Goal: Task Accomplishment & Management: Manage account settings

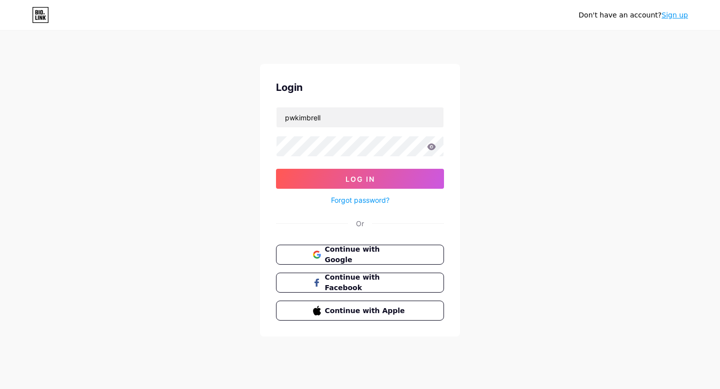
type input "pwkimbrell"
click at [360, 179] on button "Log In" at bounding box center [360, 179] width 168 height 20
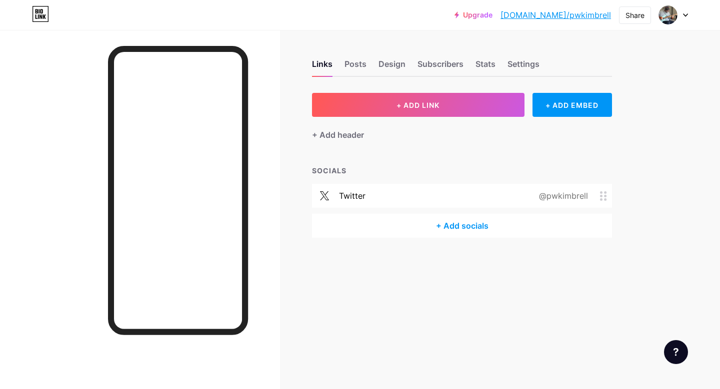
click at [453, 229] on div "+ Add socials" at bounding box center [462, 226] width 300 height 24
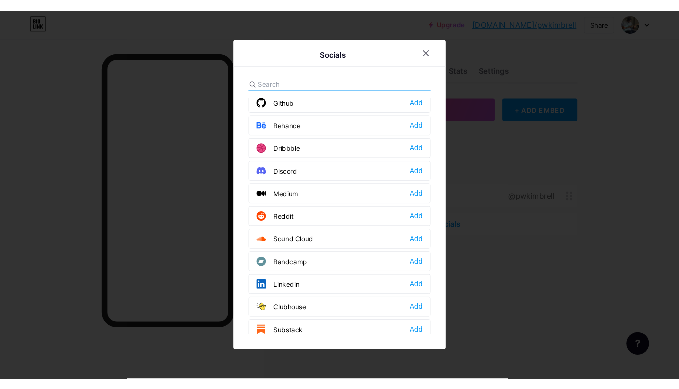
scroll to position [247, 0]
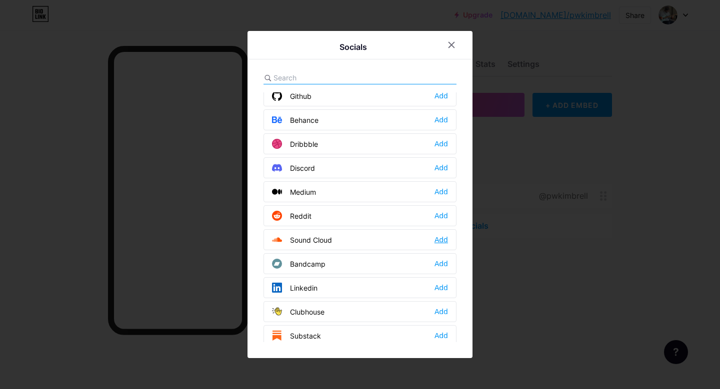
click at [444, 241] on div "Add" at bounding box center [440, 240] width 13 height 10
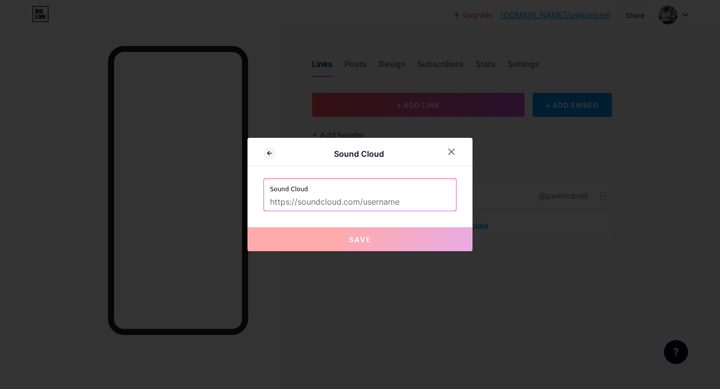
click at [404, 203] on input "text" at bounding box center [360, 202] width 180 height 17
click at [384, 200] on input "text" at bounding box center [360, 202] width 180 height 17
paste input "[URL][DOMAIN_NAME]"
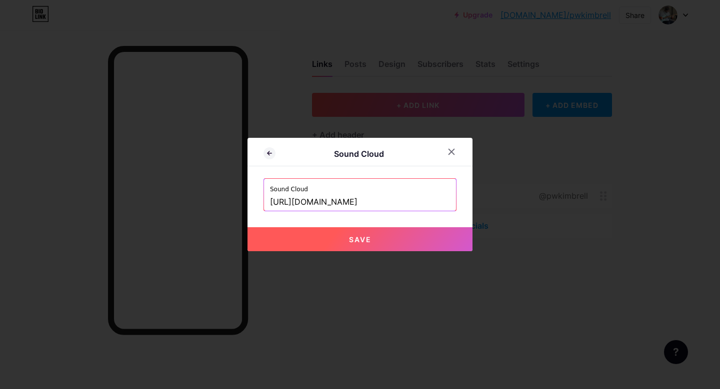
type input "[URL][DOMAIN_NAME]"
click at [365, 236] on span "Save" at bounding box center [360, 239] width 22 height 8
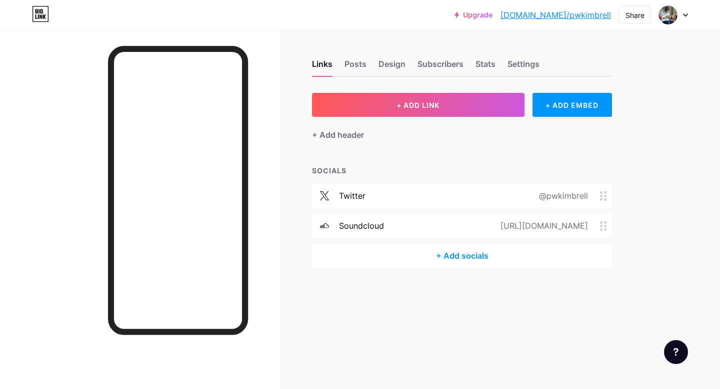
click at [466, 255] on div "+ Add socials" at bounding box center [462, 256] width 300 height 24
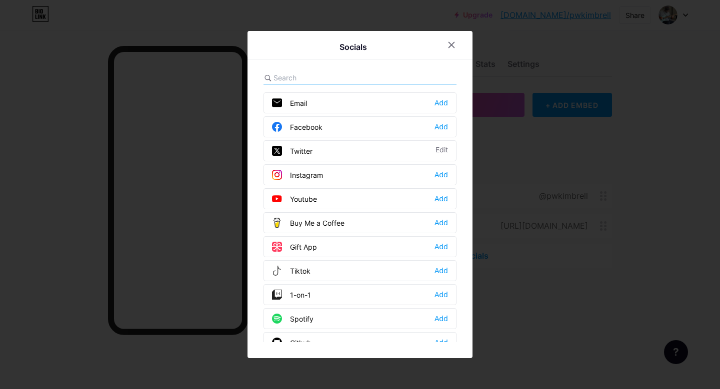
click at [435, 198] on div "Add" at bounding box center [440, 199] width 13 height 10
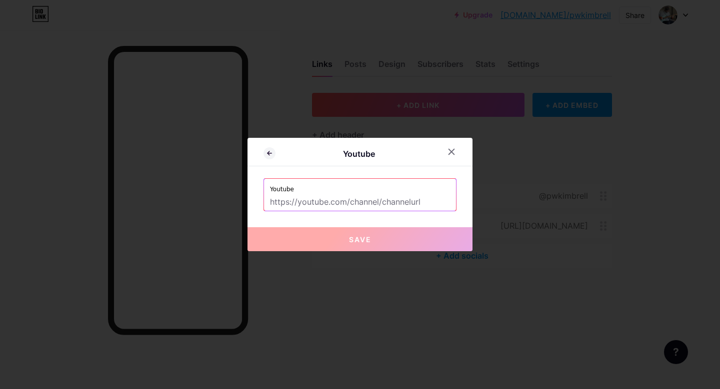
click at [376, 202] on input "text" at bounding box center [360, 202] width 180 height 17
paste input "[URL][DOMAIN_NAME]"
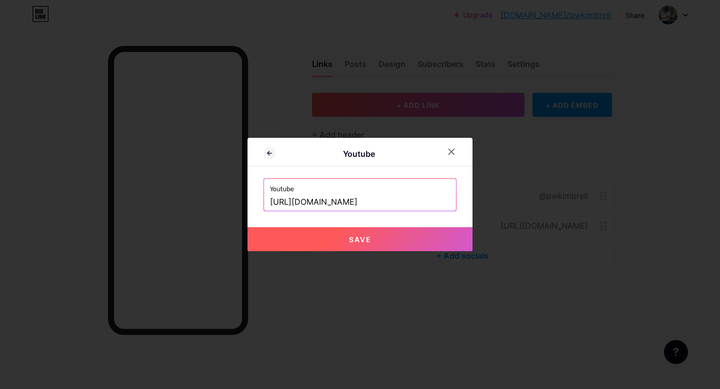
type input "[URL][DOMAIN_NAME]"
click at [374, 235] on button "Save" at bounding box center [359, 239] width 225 height 24
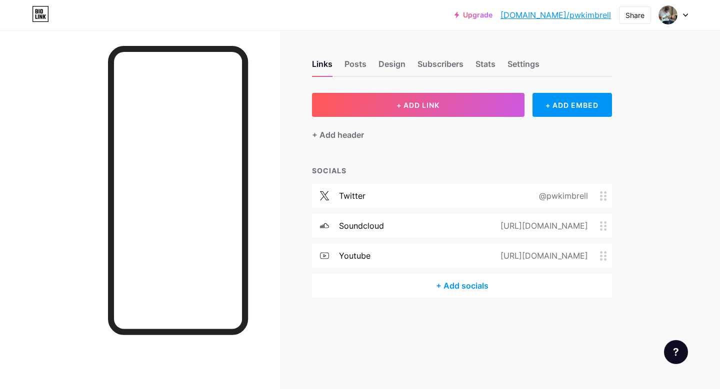
click at [469, 287] on div "+ Add socials" at bounding box center [462, 286] width 300 height 24
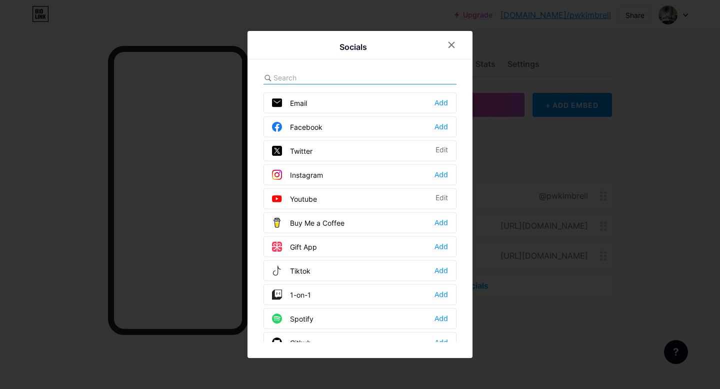
click at [363, 74] on input "text" at bounding box center [328, 77] width 110 height 10
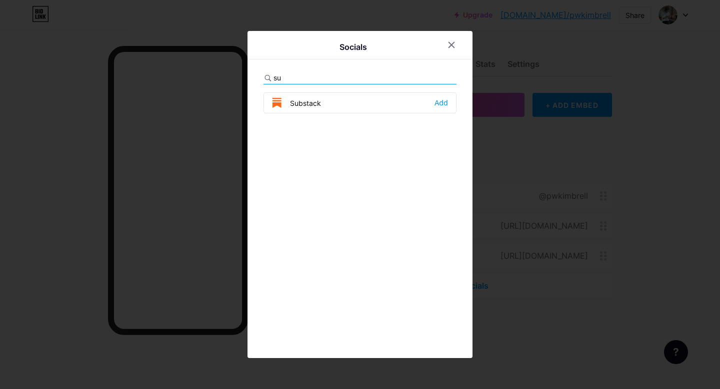
type input "s"
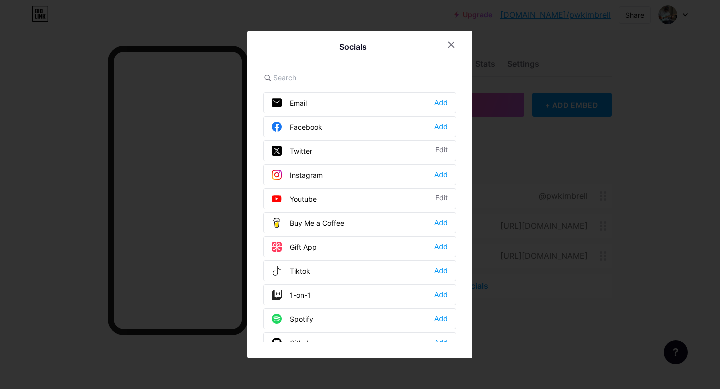
click at [440, 270] on div "Add" at bounding box center [440, 271] width 13 height 10
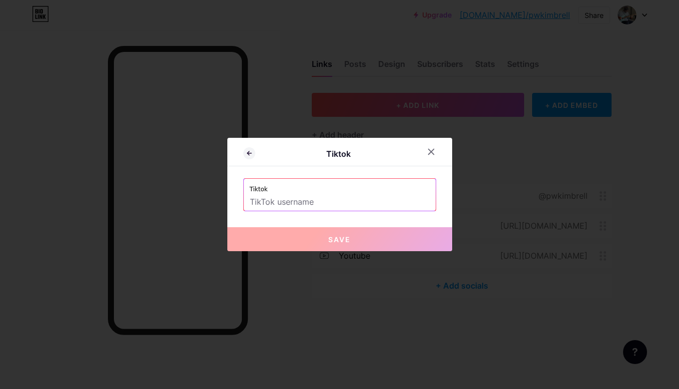
paste input "[URL][DOMAIN_NAME]"
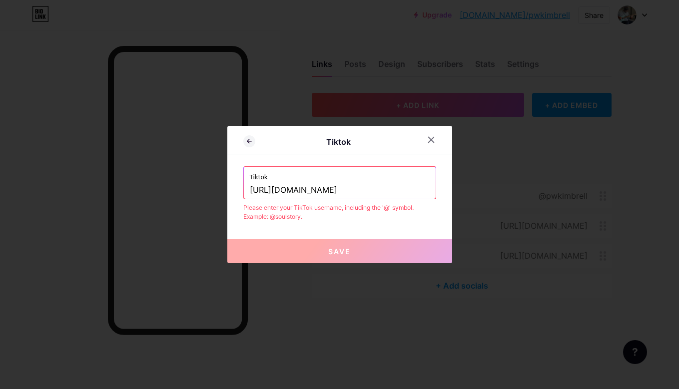
click at [341, 191] on input "[URL][DOMAIN_NAME]" at bounding box center [340, 190] width 180 height 17
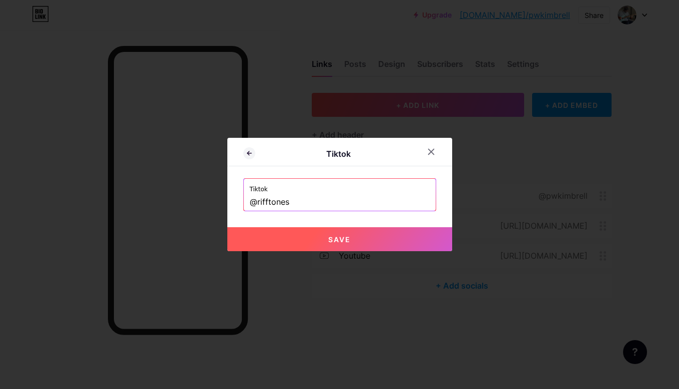
click at [332, 235] on span "Save" at bounding box center [339, 239] width 22 height 8
type input "[URL][DOMAIN_NAME]"
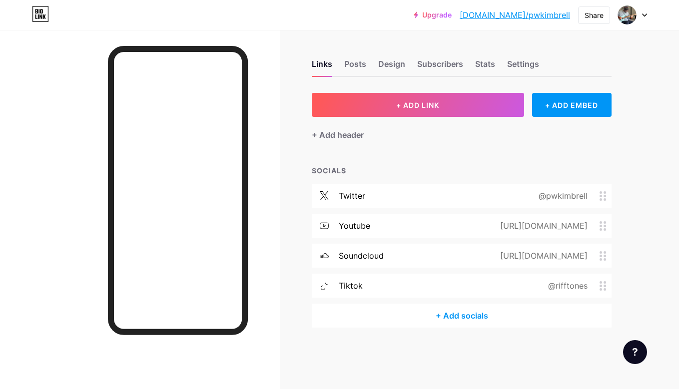
scroll to position [0, 1]
drag, startPoint x: 601, startPoint y: 285, endPoint x: 602, endPoint y: 268, distance: 17.5
click at [598, 260] on div "twitter @pwkimbrell youtube [URL][DOMAIN_NAME] soundcloud [URL][DOMAIN_NAME] ti…" at bounding box center [462, 244] width 300 height 120
click at [526, 65] on div "Settings" at bounding box center [523, 67] width 32 height 18
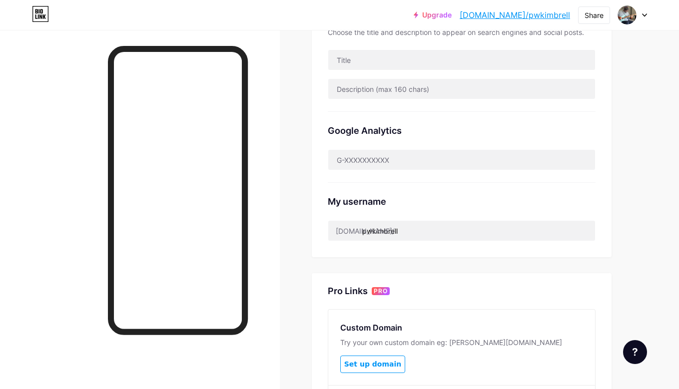
scroll to position [247, 0]
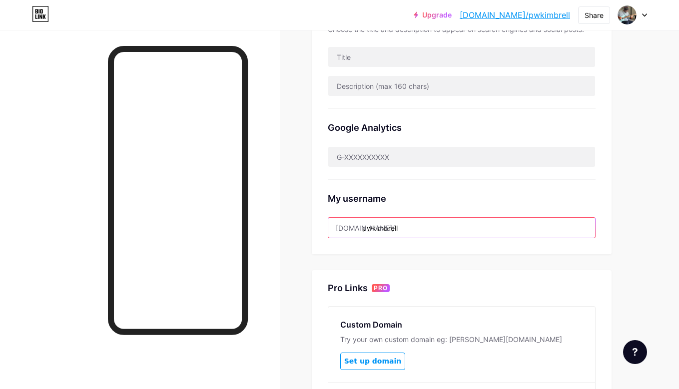
click at [432, 225] on input "pwkimbrell" at bounding box center [461, 228] width 267 height 20
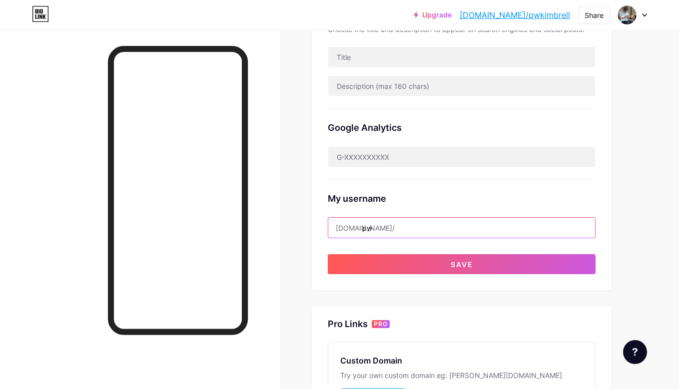
type input "p"
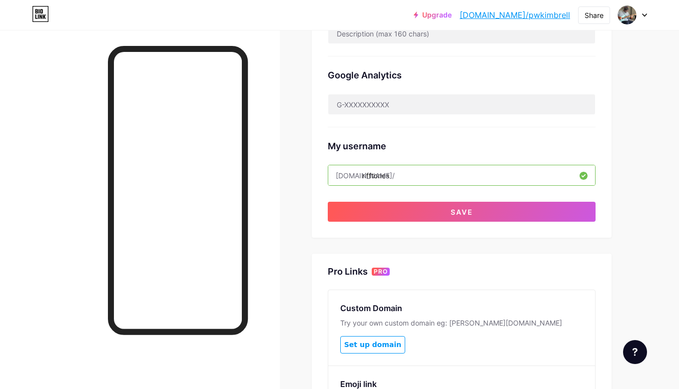
scroll to position [299, 0]
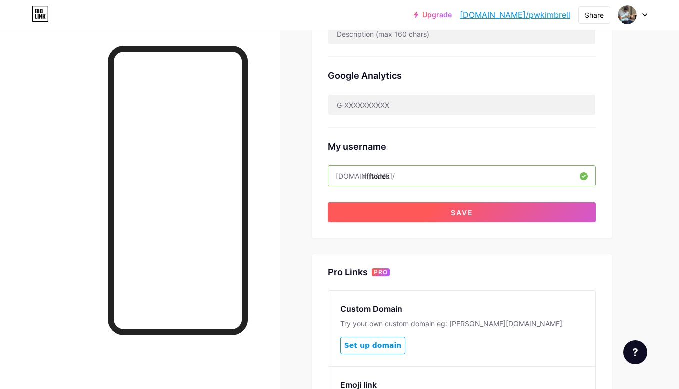
type input "rifftones"
click at [456, 214] on span "Save" at bounding box center [462, 212] width 22 height 8
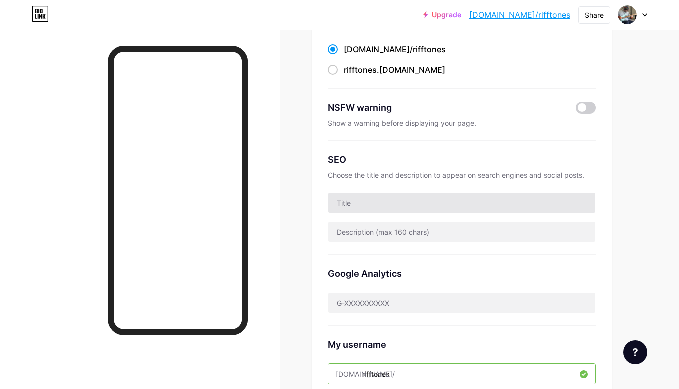
scroll to position [101, 0]
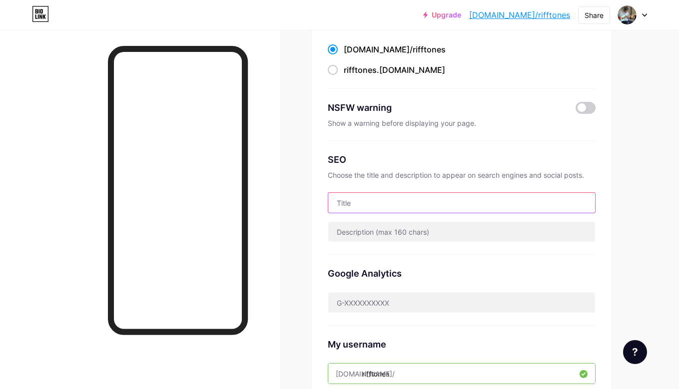
click at [423, 199] on input "text" at bounding box center [461, 203] width 267 height 20
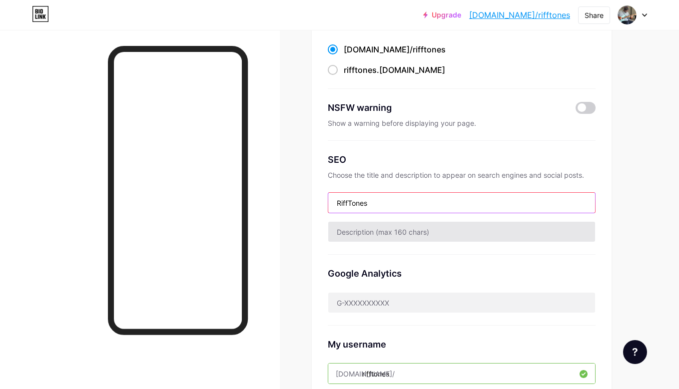
type input "RiffTones"
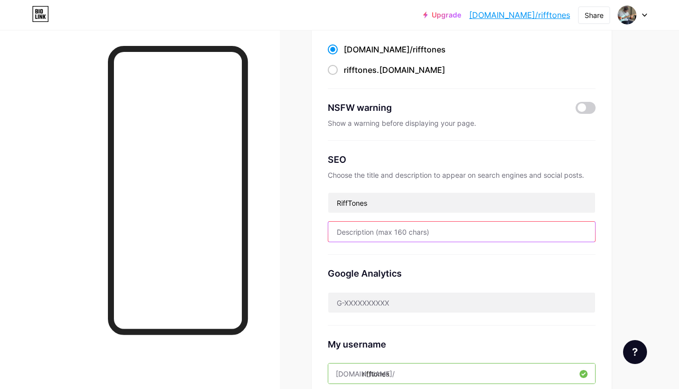
click at [452, 231] on input "text" at bounding box center [461, 232] width 267 height 20
type input "Guitar Ringtones by [PERSON_NAME]"
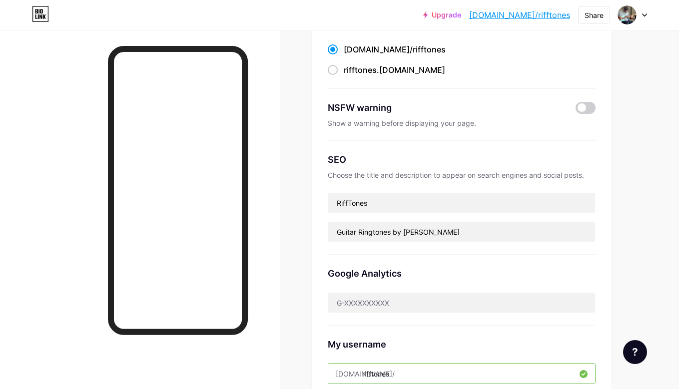
click at [594, 274] on div "Google Analytics" at bounding box center [462, 273] width 268 height 13
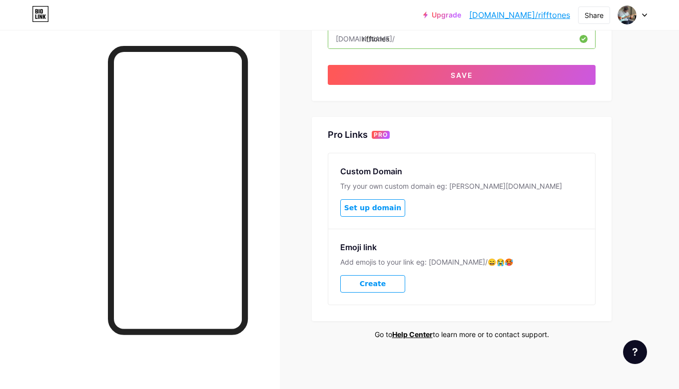
scroll to position [436, 0]
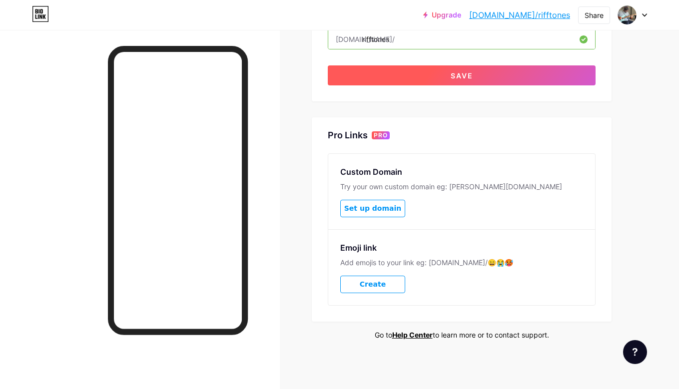
click at [469, 73] on span "Save" at bounding box center [462, 75] width 22 height 8
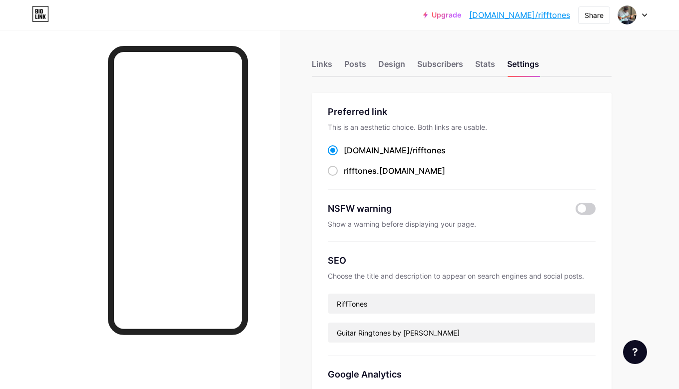
scroll to position [0, 0]
click at [488, 66] on div "Stats" at bounding box center [485, 67] width 20 height 18
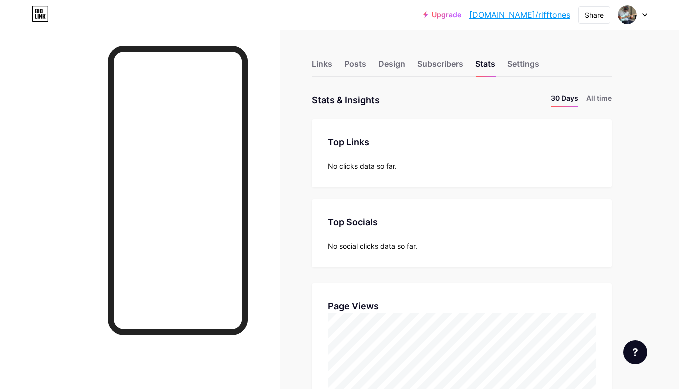
scroll to position [389, 679]
click at [444, 69] on div "Subscribers" at bounding box center [440, 67] width 46 height 18
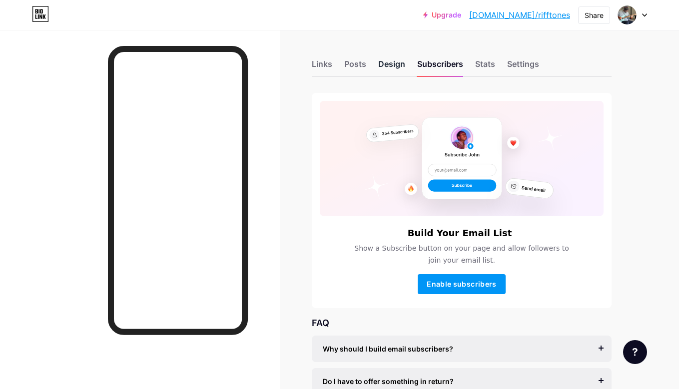
click at [390, 64] on div "Design" at bounding box center [391, 67] width 27 height 18
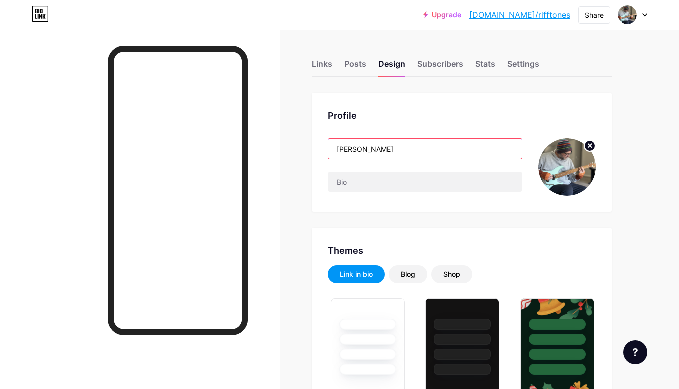
scroll to position [1, 0]
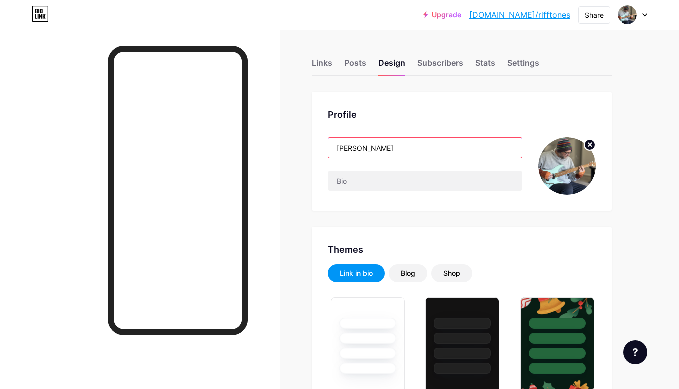
drag, startPoint x: 399, startPoint y: 152, endPoint x: 320, endPoint y: 152, distance: 78.4
click at [320, 152] on div "Profile [PERSON_NAME]" at bounding box center [462, 151] width 300 height 119
click at [341, 145] on input "[PERSON_NAME]" at bounding box center [424, 148] width 193 height 20
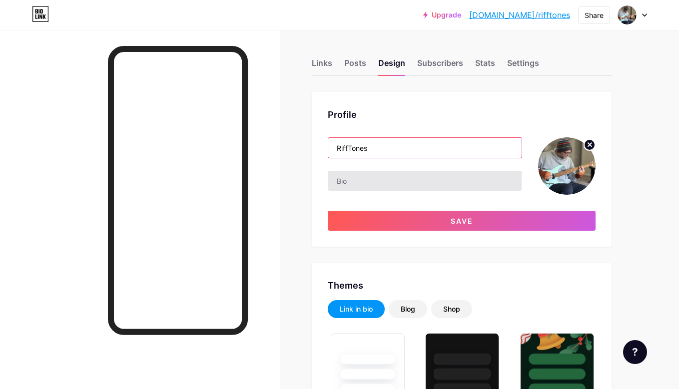
type input "RiffTones"
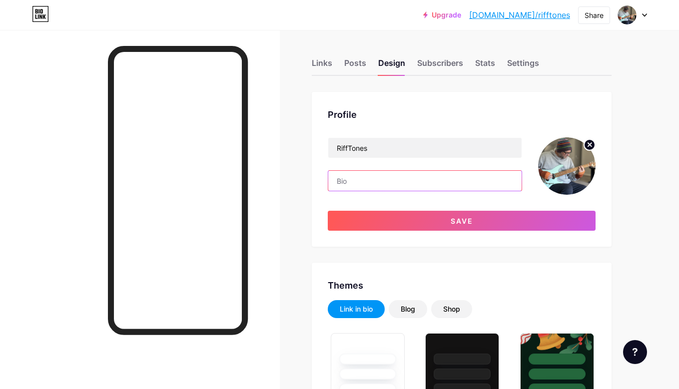
click at [380, 189] on input "text" at bounding box center [424, 181] width 193 height 20
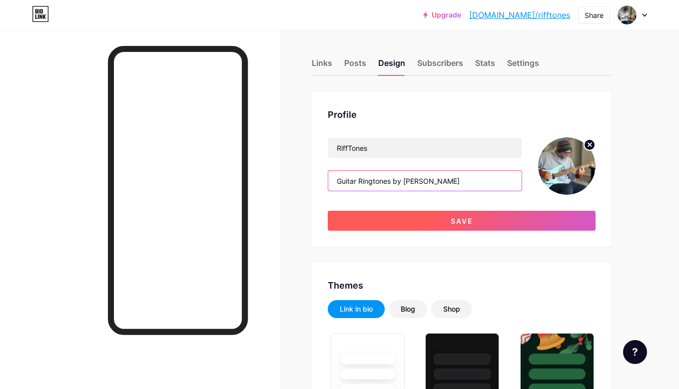
type input "Guitar Ringtones by [PERSON_NAME]"
click at [460, 221] on span "Save" at bounding box center [462, 221] width 22 height 8
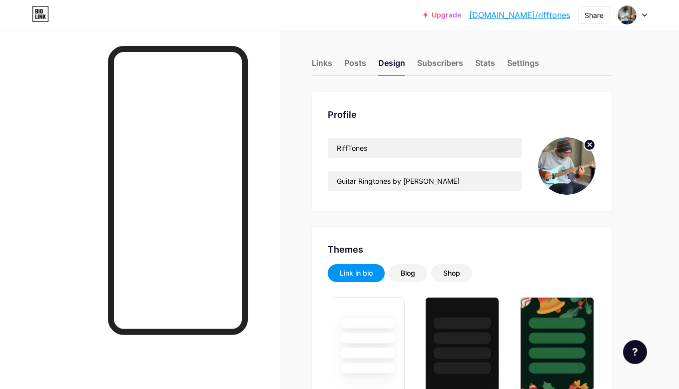
click at [591, 145] on icon at bounding box center [589, 144] width 3 height 3
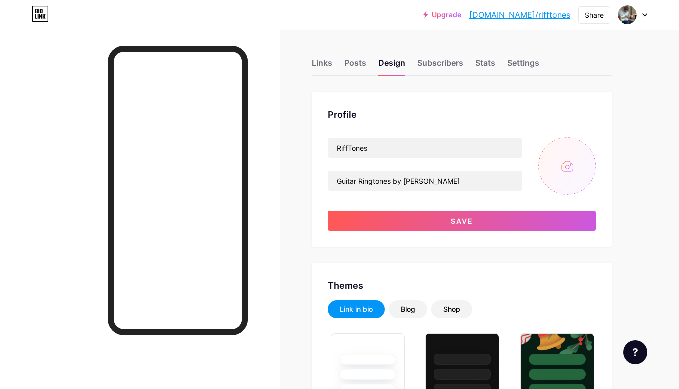
click at [568, 168] on input "file" at bounding box center [566, 165] width 57 height 57
type input "C:\fakepath\rifftones-guitar-ringtones-by-[PERSON_NAME].png"
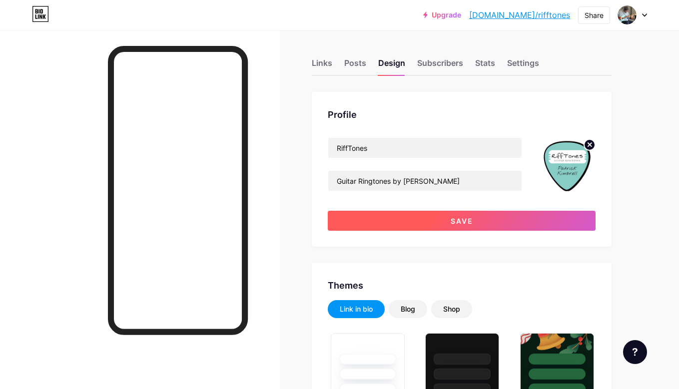
click at [455, 217] on span "Save" at bounding box center [462, 221] width 22 height 8
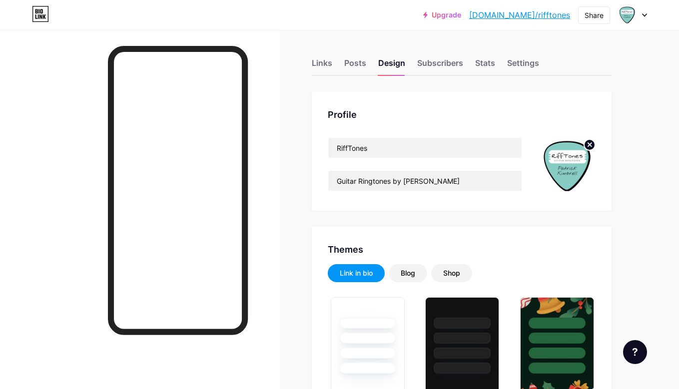
click at [588, 145] on circle at bounding box center [589, 144] width 11 height 11
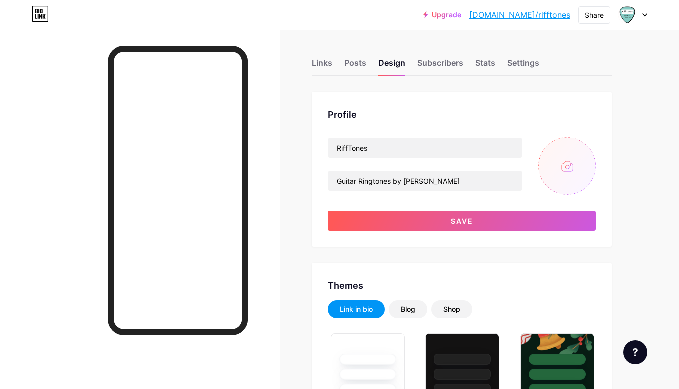
click at [576, 173] on input "file" at bounding box center [566, 165] width 57 height 57
type input "C:\fakepath\rifftones-guitar-ringtones-by-[PERSON_NAME]-3000x3000px.png"
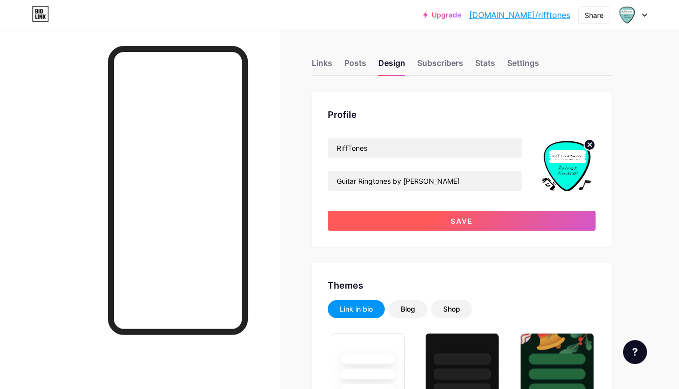
click at [470, 221] on span "Save" at bounding box center [462, 221] width 22 height 8
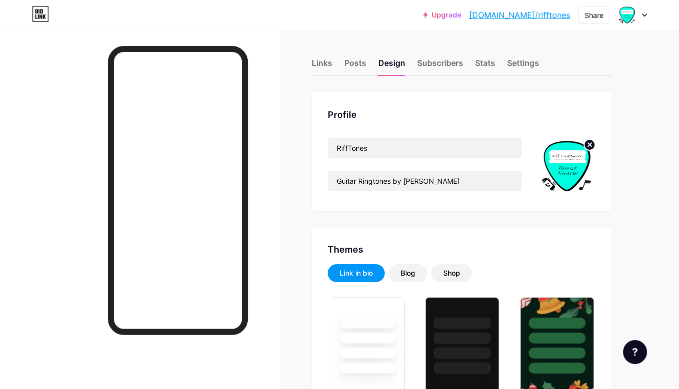
click at [590, 146] on circle at bounding box center [589, 144] width 11 height 11
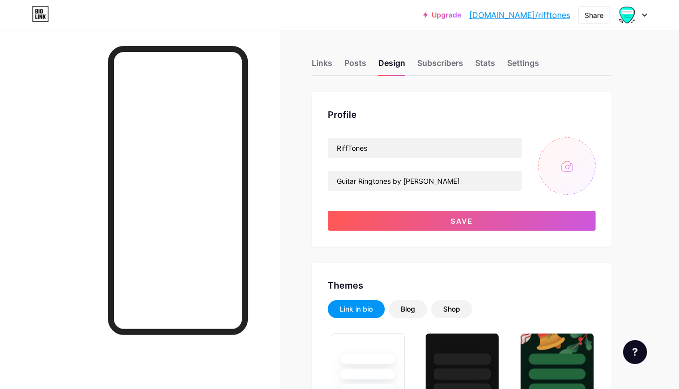
click at [561, 168] on input "file" at bounding box center [566, 165] width 57 height 57
type input "C:\fakepath\rifftones-guitar-ringtones-by-[PERSON_NAME]-1000x1000px-transparent…"
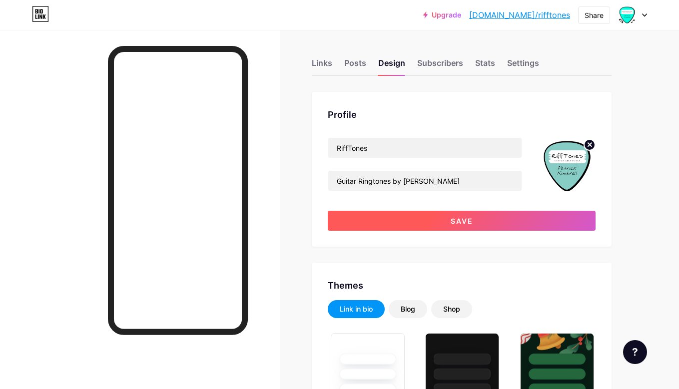
click at [457, 223] on span "Save" at bounding box center [462, 221] width 22 height 8
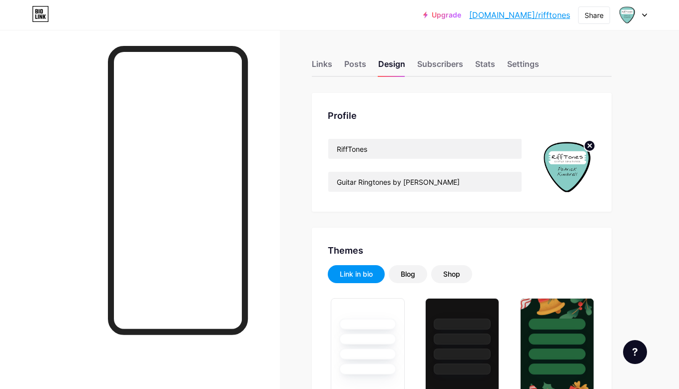
scroll to position [0, 0]
click at [324, 69] on div "Links" at bounding box center [322, 67] width 20 height 18
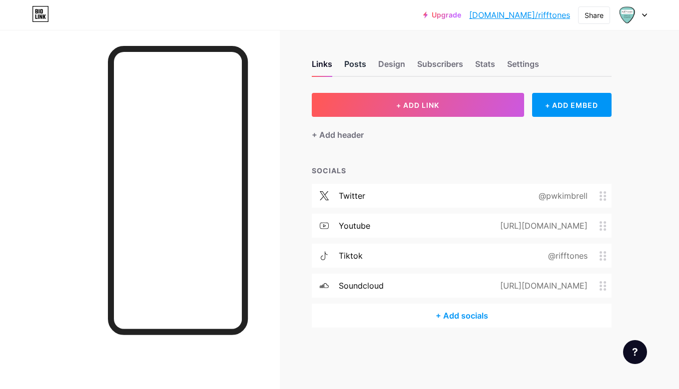
click at [357, 68] on div "Posts" at bounding box center [355, 67] width 22 height 18
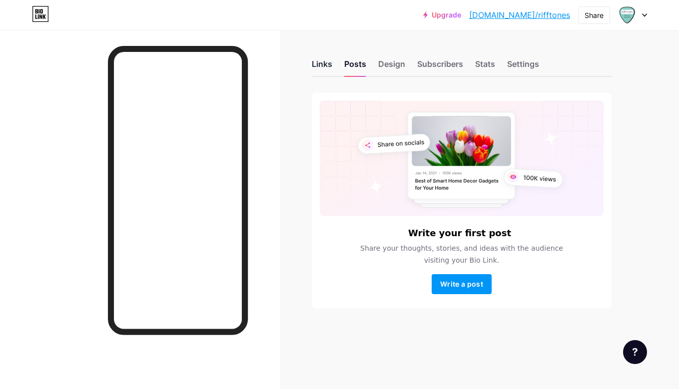
click at [326, 65] on div "Links" at bounding box center [322, 67] width 20 height 18
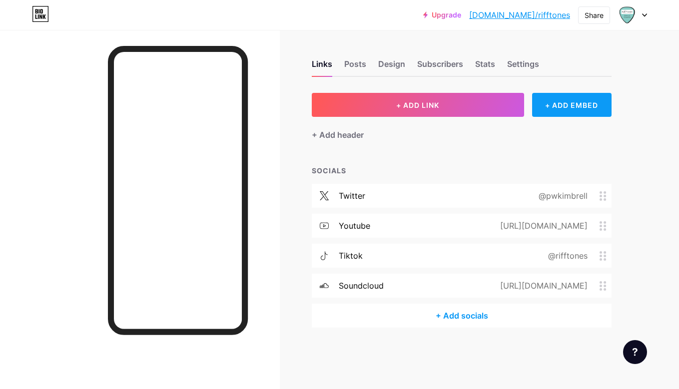
click at [571, 107] on div "+ ADD EMBED" at bounding box center [571, 105] width 79 height 24
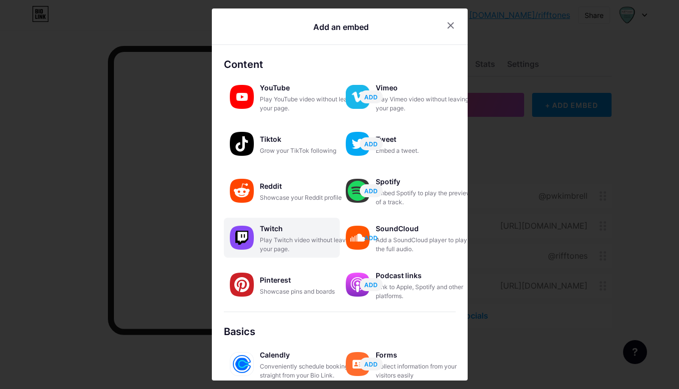
click at [374, 240] on span "ADD" at bounding box center [370, 238] width 13 height 8
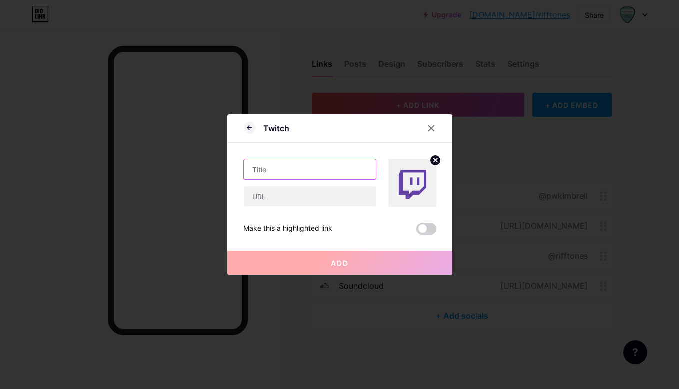
click at [299, 171] on input "text" at bounding box center [310, 169] width 132 height 20
type input "[PERSON_NAME]'s Shuffle"
click at [286, 192] on input "text" at bounding box center [310, 196] width 132 height 20
paste input "[URL][DOMAIN_NAME]"
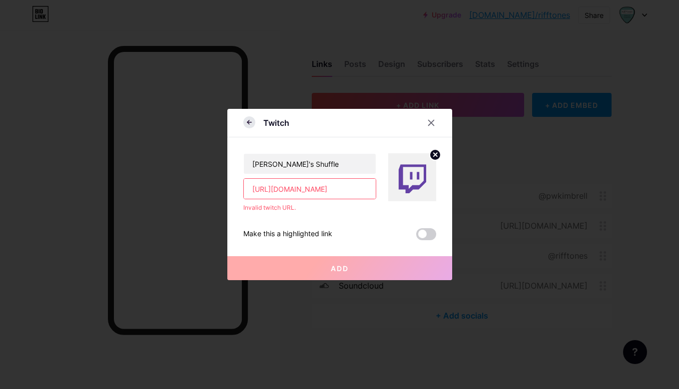
type input "[URL][DOMAIN_NAME]"
click at [247, 122] on icon at bounding box center [248, 121] width 2 height 3
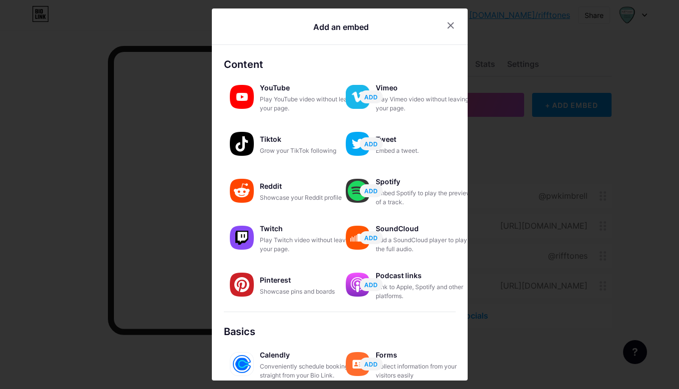
scroll to position [2, 0]
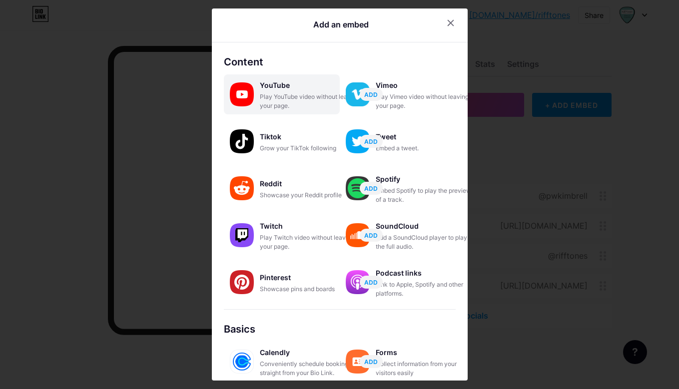
click at [248, 101] on img at bounding box center [242, 94] width 24 height 24
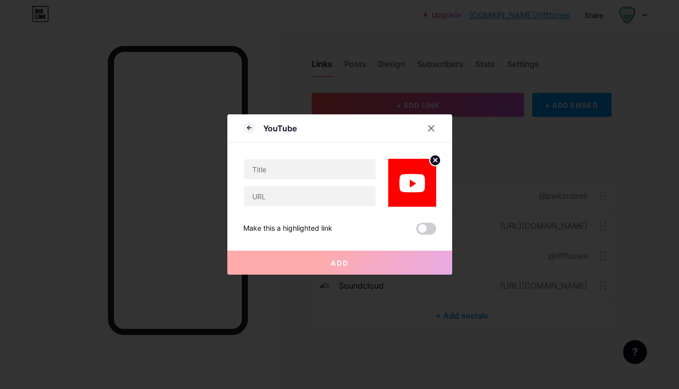
scroll to position [0, 0]
click at [431, 131] on icon at bounding box center [431, 128] width 8 height 8
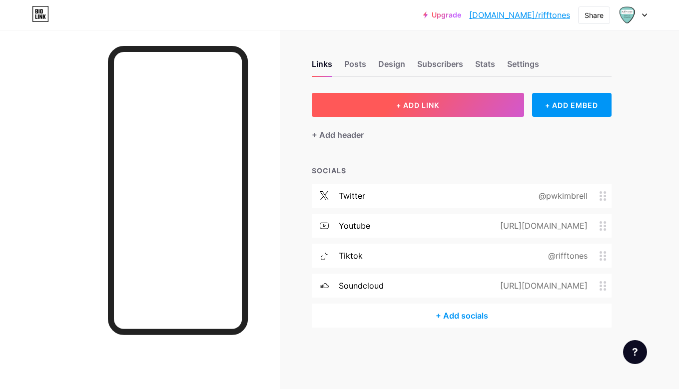
click at [402, 110] on button "+ ADD LINK" at bounding box center [418, 105] width 212 height 24
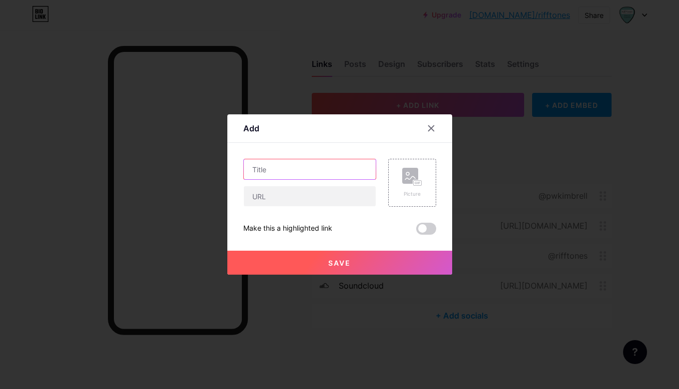
click at [283, 168] on input "text" at bounding box center [310, 169] width 132 height 20
click at [437, 127] on div at bounding box center [431, 128] width 18 height 18
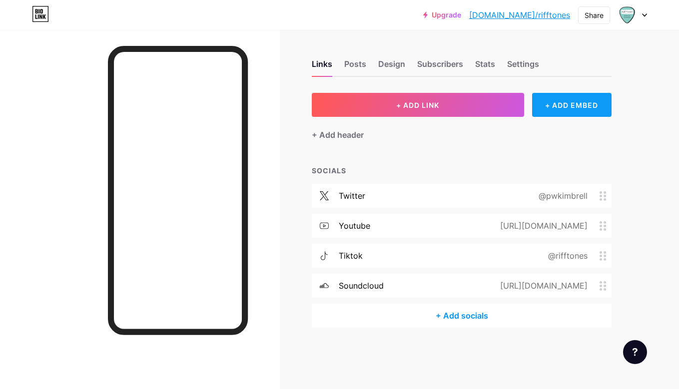
click at [552, 110] on div "+ ADD EMBED" at bounding box center [571, 105] width 79 height 24
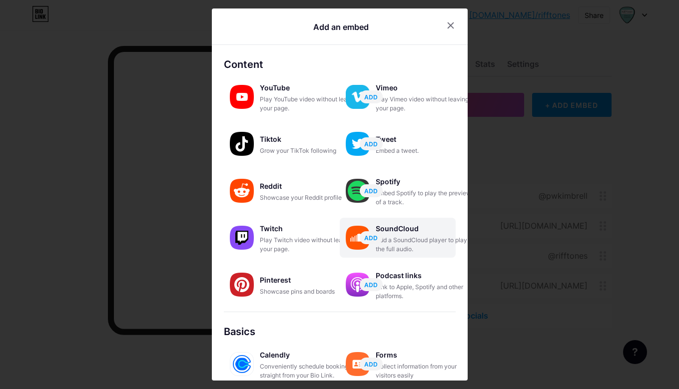
click at [395, 238] on div "Add a SoundCloud player to play the full audio." at bounding box center [426, 245] width 100 height 18
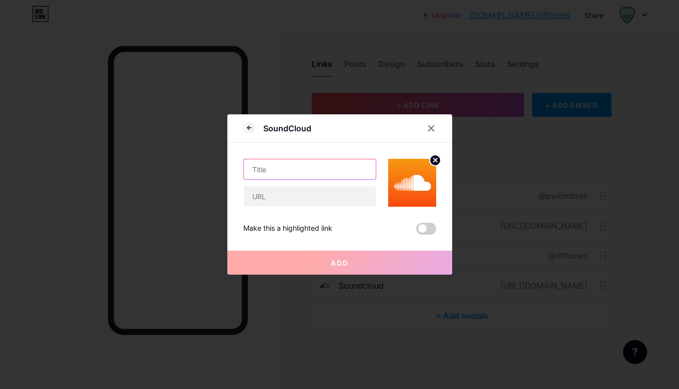
click at [278, 173] on input "text" at bounding box center [310, 169] width 132 height 20
type input "[PERSON_NAME]'s Shuffle"
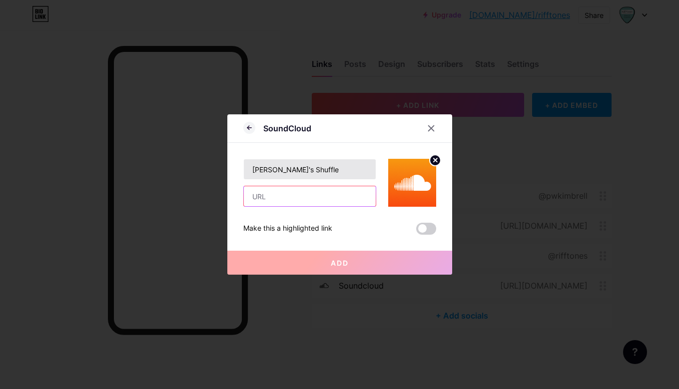
paste input "[URL][DOMAIN_NAME]"
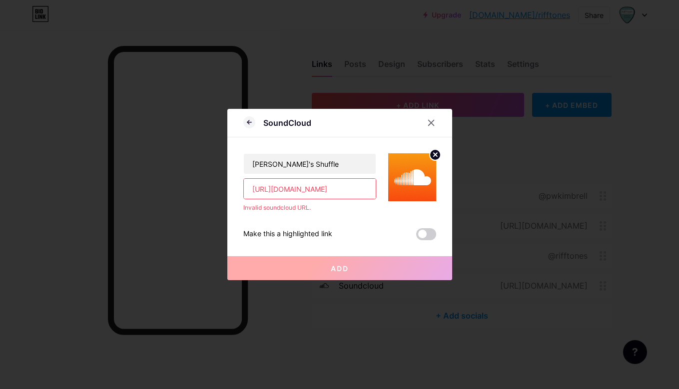
click at [324, 193] on input "[URL][DOMAIN_NAME]" at bounding box center [310, 189] width 132 height 20
paste input "[DOMAIN_NAME][URL]"
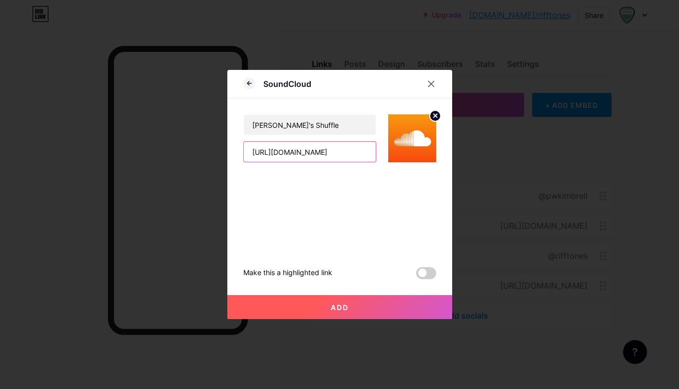
type input "[URL][DOMAIN_NAME]"
click at [339, 303] on span "Add" at bounding box center [340, 307] width 18 height 8
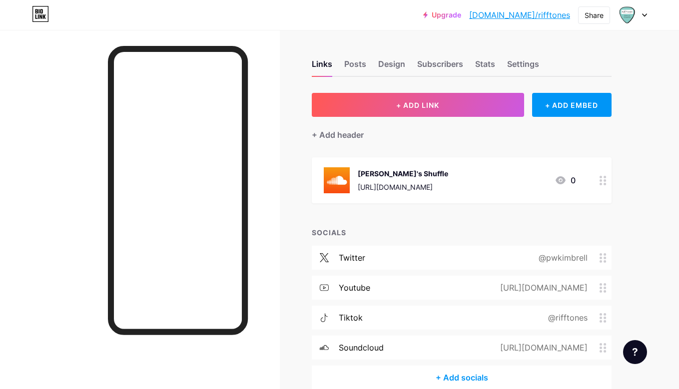
click at [605, 183] on circle at bounding box center [605, 184] width 2 height 2
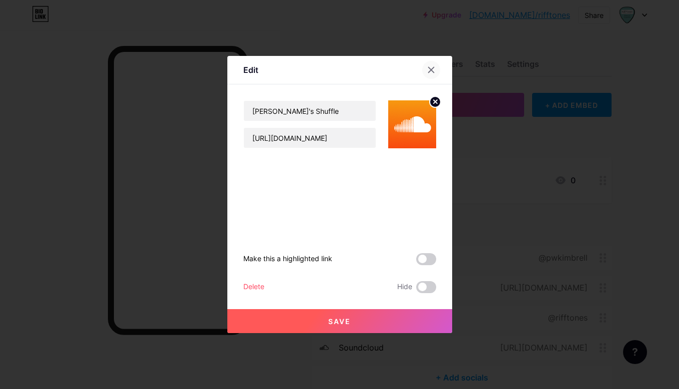
click at [433, 70] on icon at bounding box center [431, 70] width 8 height 8
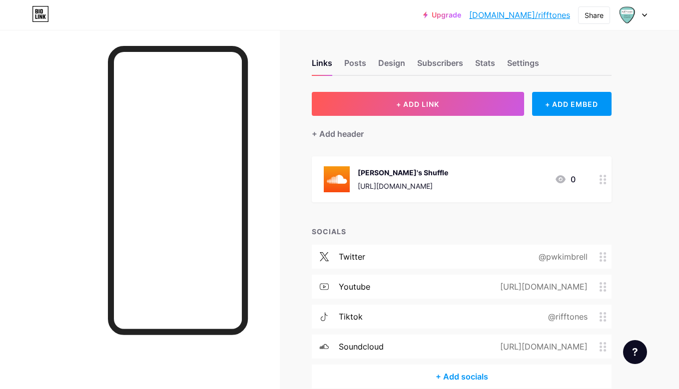
scroll to position [3, 0]
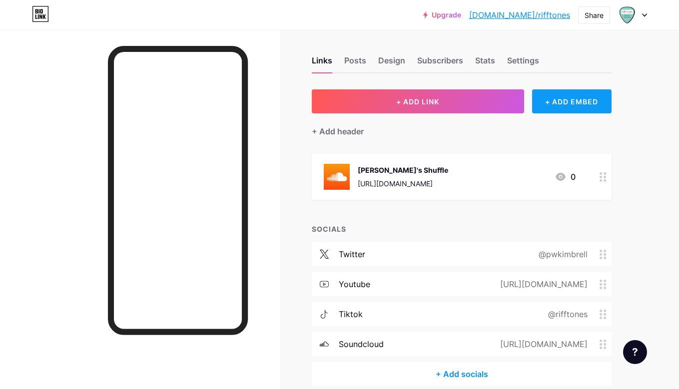
click at [573, 102] on div "+ ADD EMBED" at bounding box center [571, 101] width 79 height 24
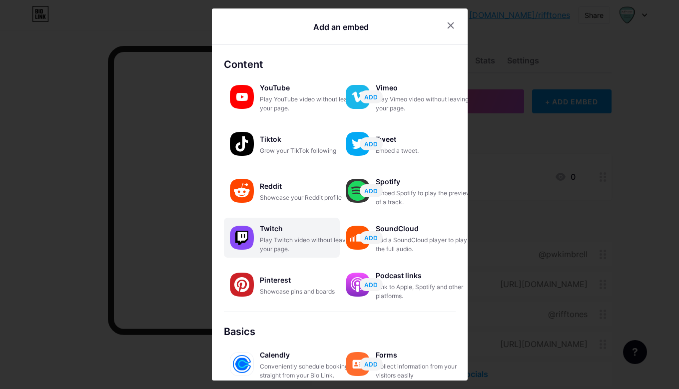
scroll to position [0, 0]
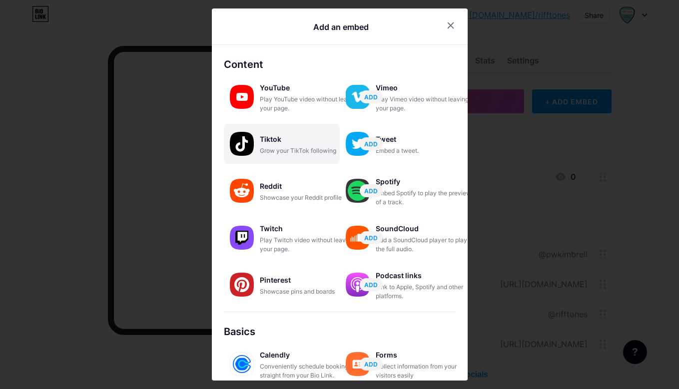
click at [267, 142] on div "Tiktok" at bounding box center [310, 139] width 100 height 14
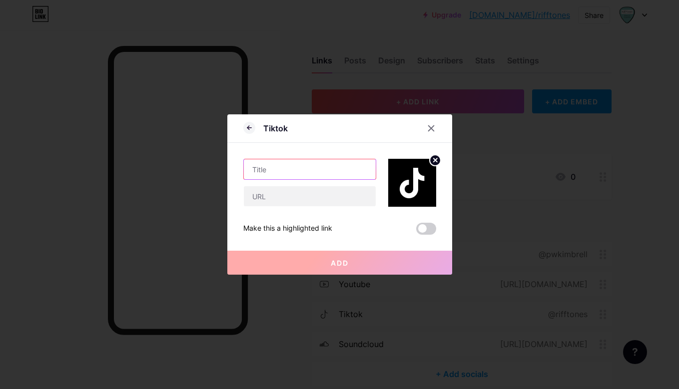
click at [295, 168] on input "text" at bounding box center [310, 169] width 132 height 20
type input "[PERSON_NAME]'s Shuffle"
click at [290, 193] on input "text" at bounding box center [310, 196] width 132 height 20
paste input "[URL][DOMAIN_NAME]"
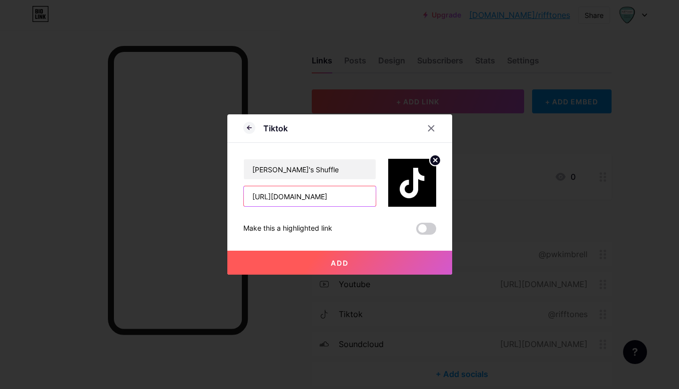
type input "[URL][DOMAIN_NAME]"
click at [348, 263] on span "Add" at bounding box center [340, 263] width 18 height 8
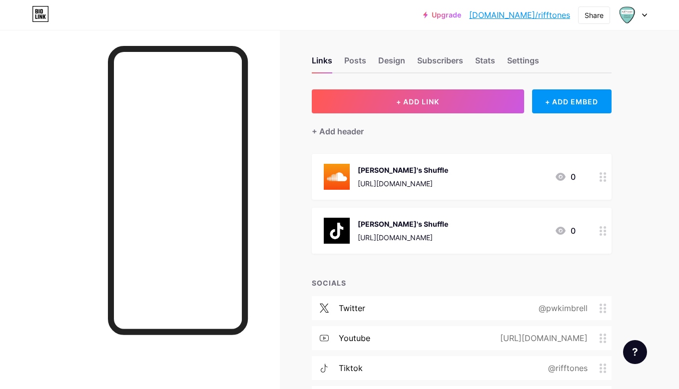
click at [606, 231] on icon at bounding box center [603, 230] width 7 height 9
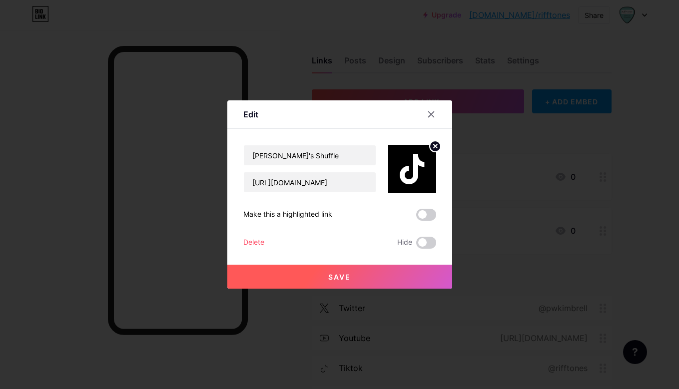
click at [260, 243] on div "Delete" at bounding box center [253, 243] width 21 height 12
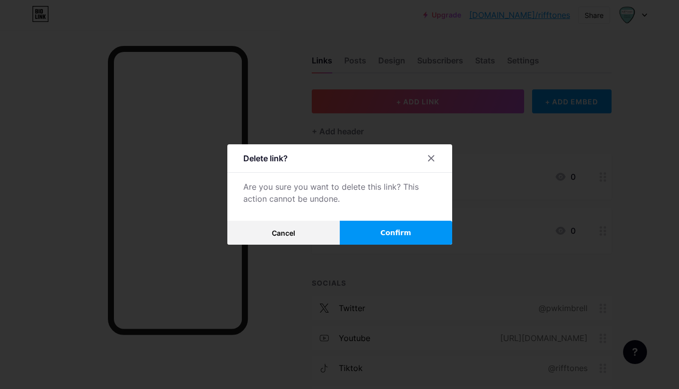
click at [390, 232] on span "Confirm" at bounding box center [395, 233] width 31 height 10
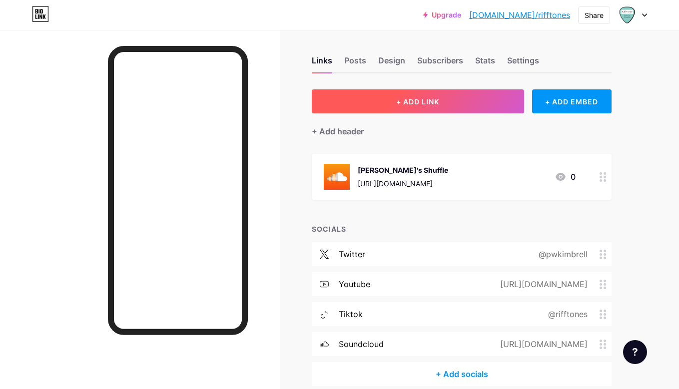
click at [426, 101] on span "+ ADD LINK" at bounding box center [417, 101] width 43 height 8
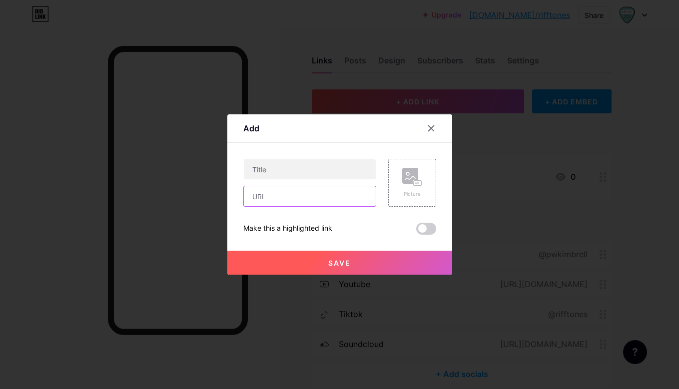
click at [309, 195] on input "text" at bounding box center [310, 196] width 132 height 20
paste input "[URL][DOMAIN_NAME]"
paste input "?ap_id=soundcloud"
type input "[URL][DOMAIN_NAME]"
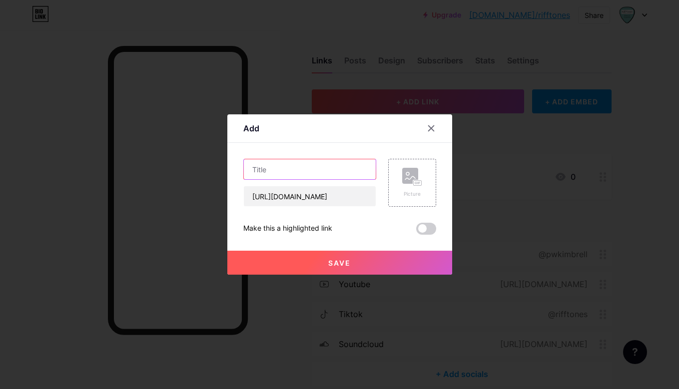
click at [301, 169] on input "text" at bounding box center [310, 169] width 132 height 20
type input "[PERSON_NAME]'s Shuffle"
click at [360, 261] on button "Save" at bounding box center [339, 263] width 225 height 24
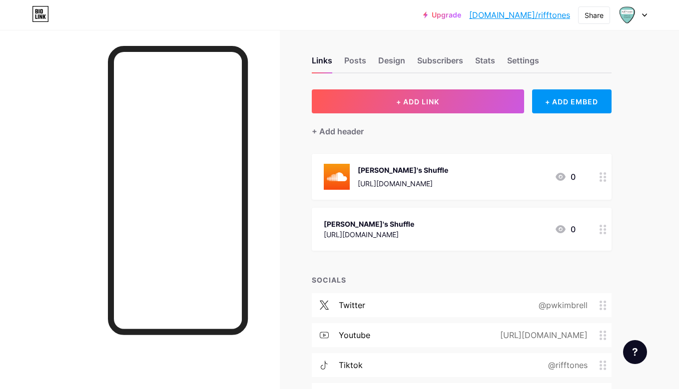
click at [602, 230] on icon at bounding box center [603, 229] width 7 height 9
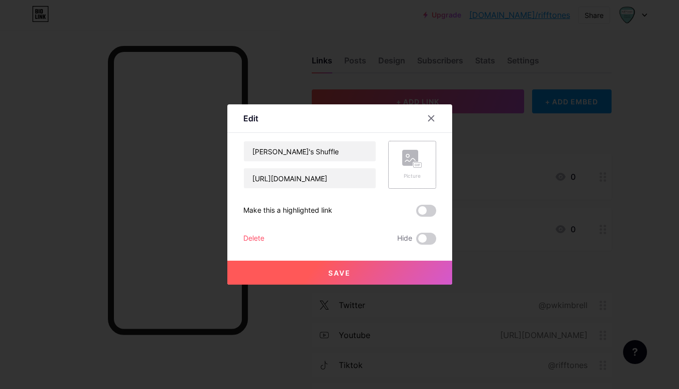
click at [416, 167] on rect at bounding box center [417, 165] width 8 height 5
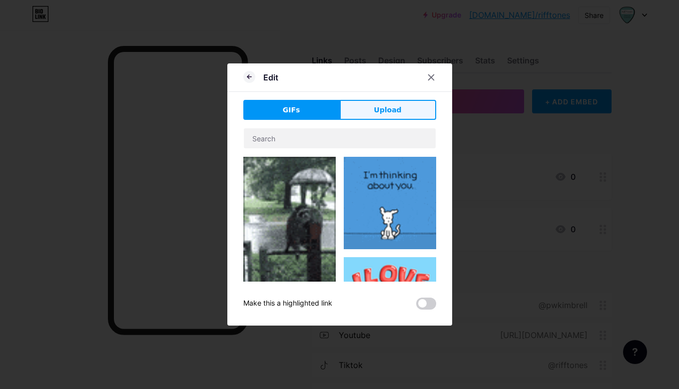
click at [385, 107] on span "Upload" at bounding box center [387, 110] width 27 height 10
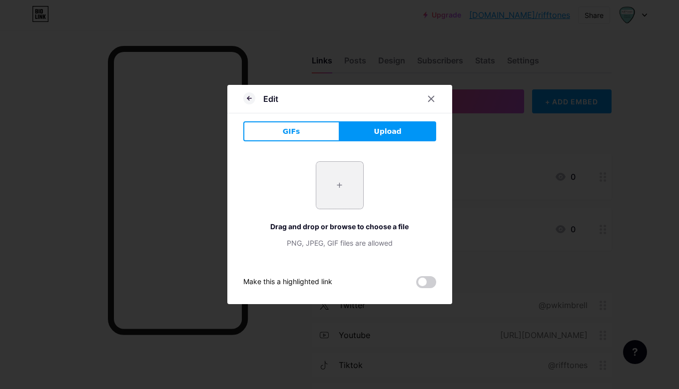
click at [338, 183] on input "file" at bounding box center [339, 185] width 47 height 47
type input "C:\fakepath\rifftones-guitar-ringtones-by-[PERSON_NAME]-shuffle-3000x3000px.png"
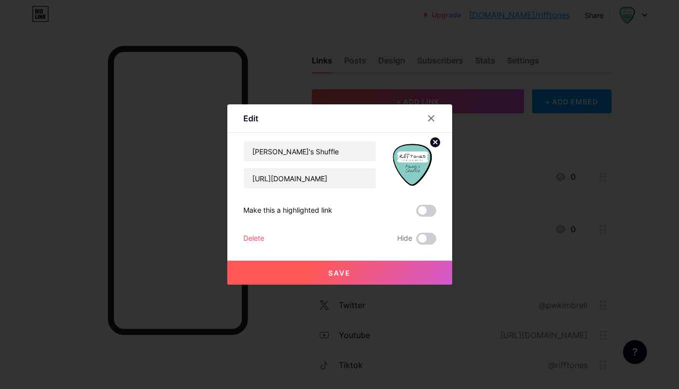
click at [348, 269] on span "Save" at bounding box center [339, 273] width 22 height 8
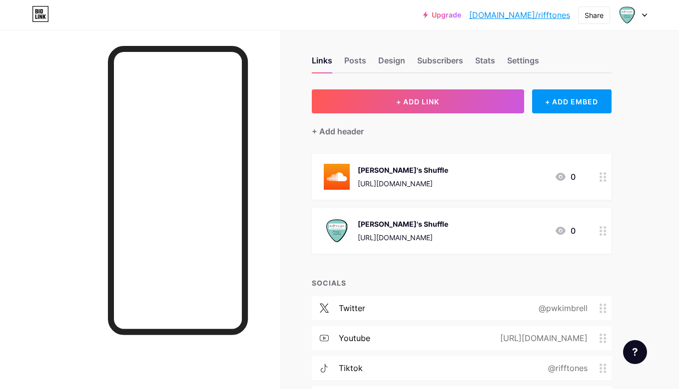
click at [604, 179] on icon at bounding box center [603, 176] width 7 height 9
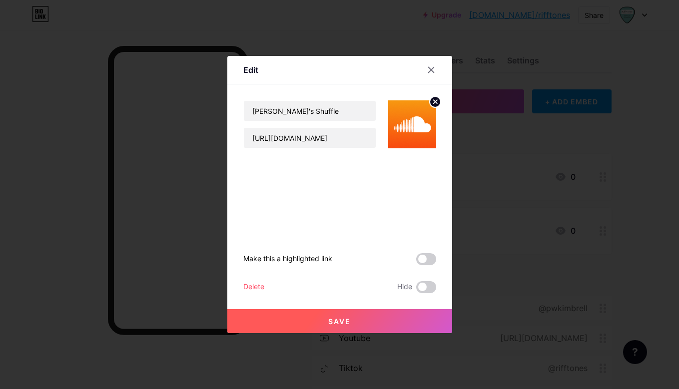
click at [261, 288] on div "Delete" at bounding box center [253, 287] width 21 height 12
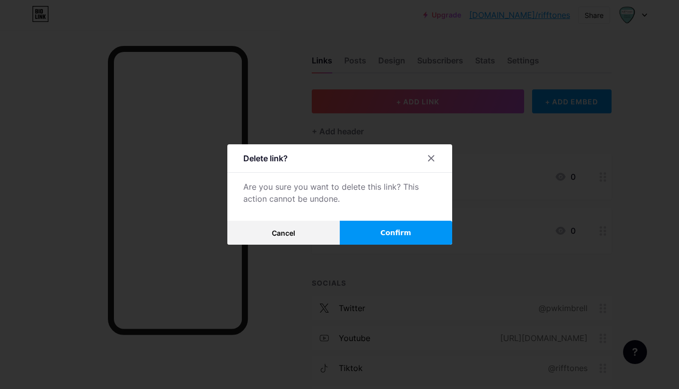
click at [386, 235] on span "Confirm" at bounding box center [395, 233] width 31 height 10
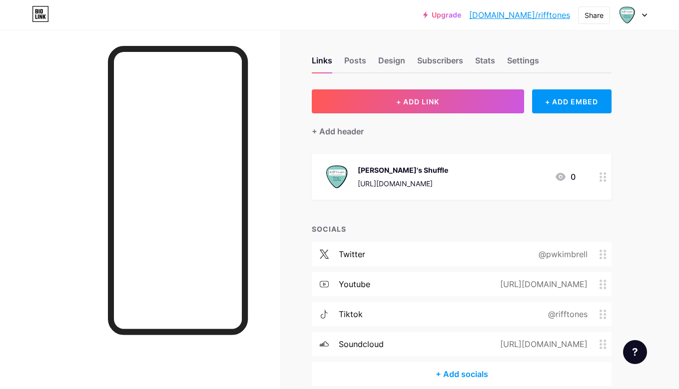
click at [603, 182] on div at bounding box center [603, 177] width 17 height 46
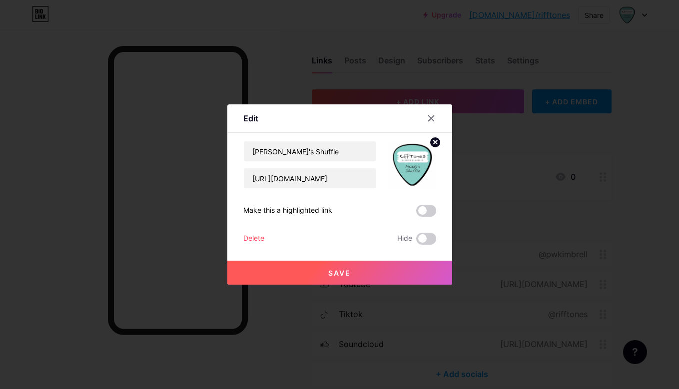
click at [436, 143] on icon at bounding box center [434, 141] width 3 height 3
click at [412, 155] on rect at bounding box center [410, 158] width 16 height 16
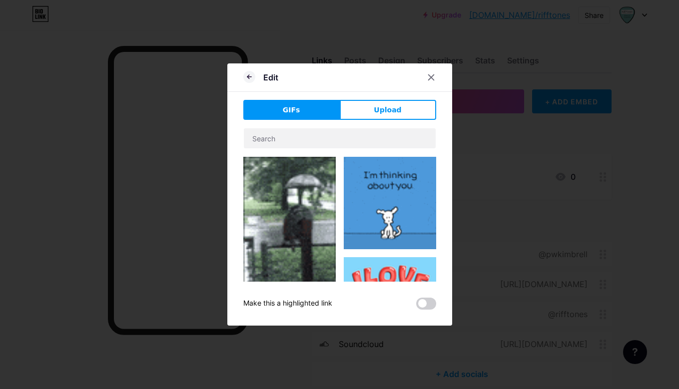
click at [360, 111] on button "Upload" at bounding box center [388, 110] width 96 height 20
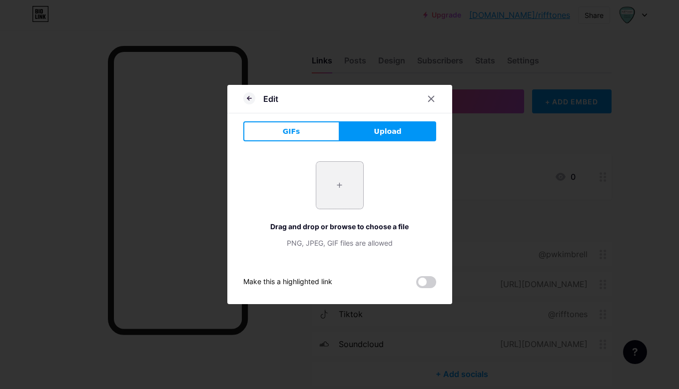
click at [337, 194] on input "file" at bounding box center [339, 185] width 47 height 47
type input "C:\fakepath\rifftones-guitar-ringtones-by-[PERSON_NAME]-paddys-shuffle-3000x300…"
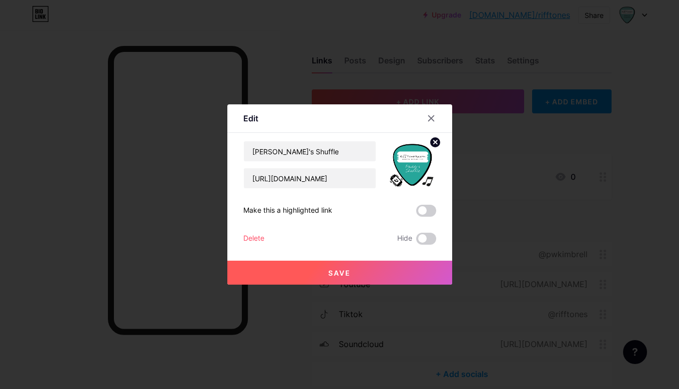
click at [351, 272] on button "Save" at bounding box center [339, 273] width 225 height 24
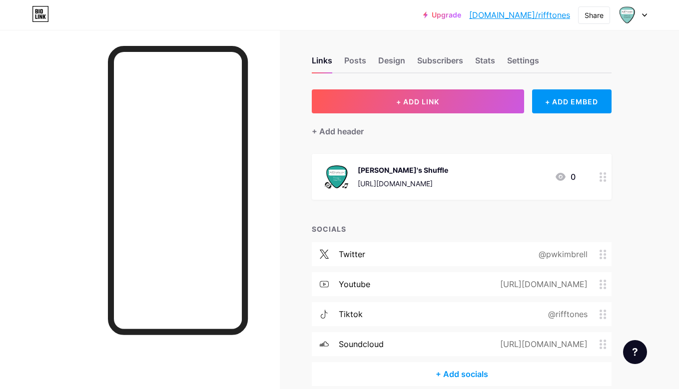
click at [604, 181] on circle at bounding box center [605, 180] width 2 height 2
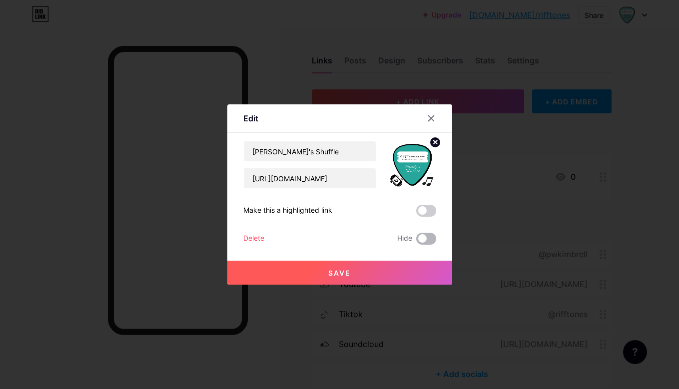
click at [430, 241] on span at bounding box center [426, 239] width 20 height 12
click at [416, 241] on input "checkbox" at bounding box center [416, 241] width 0 height 0
click at [358, 274] on button "Save" at bounding box center [339, 273] width 225 height 24
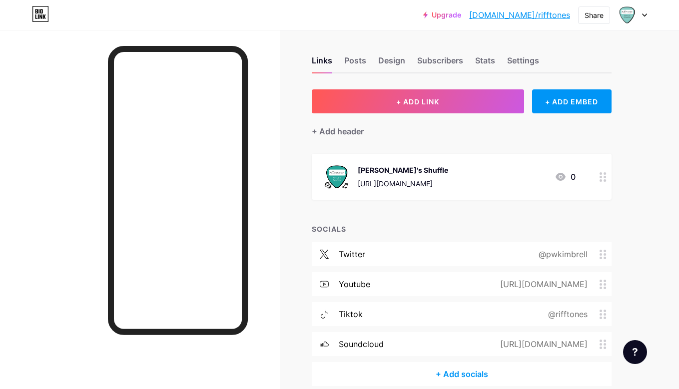
click at [603, 176] on icon at bounding box center [603, 176] width 7 height 9
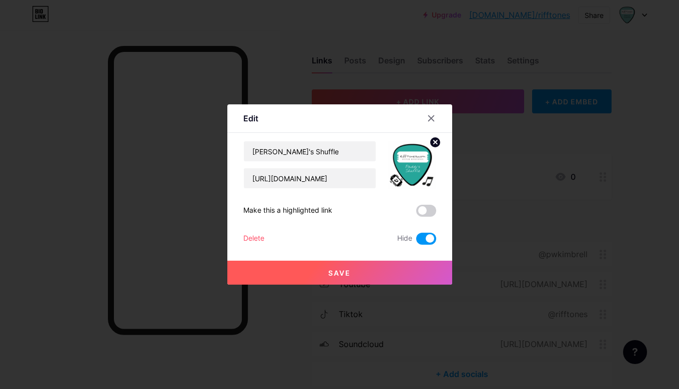
click at [418, 239] on span at bounding box center [426, 239] width 20 height 12
click at [416, 241] on input "checkbox" at bounding box center [416, 241] width 0 height 0
click at [426, 213] on span at bounding box center [426, 211] width 20 height 12
click at [416, 213] on input "checkbox" at bounding box center [416, 213] width 0 height 0
click at [378, 270] on button "Save" at bounding box center [339, 273] width 225 height 24
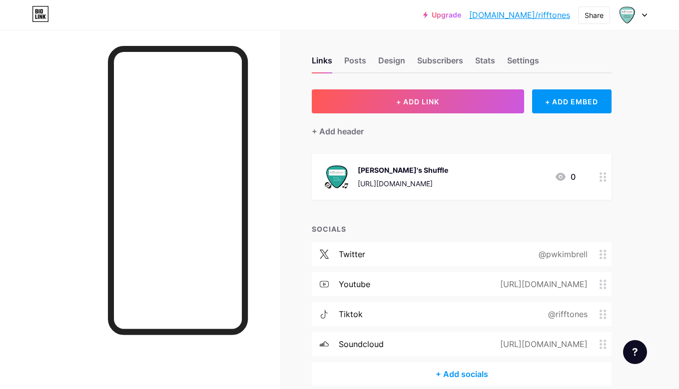
click at [602, 179] on circle at bounding box center [601, 180] width 2 height 2
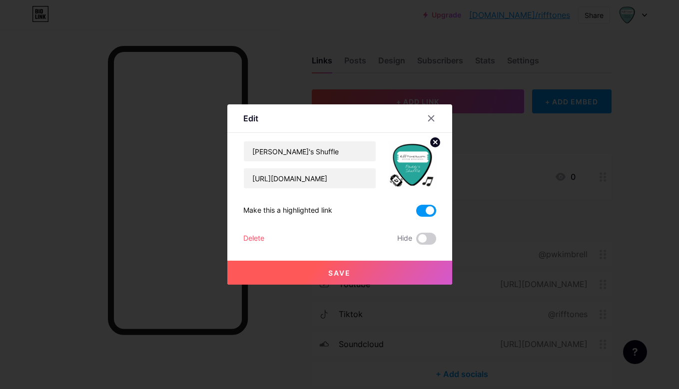
click at [420, 209] on span at bounding box center [426, 211] width 20 height 12
click at [416, 213] on input "checkbox" at bounding box center [416, 213] width 0 height 0
click at [369, 273] on button "Save" at bounding box center [339, 273] width 225 height 24
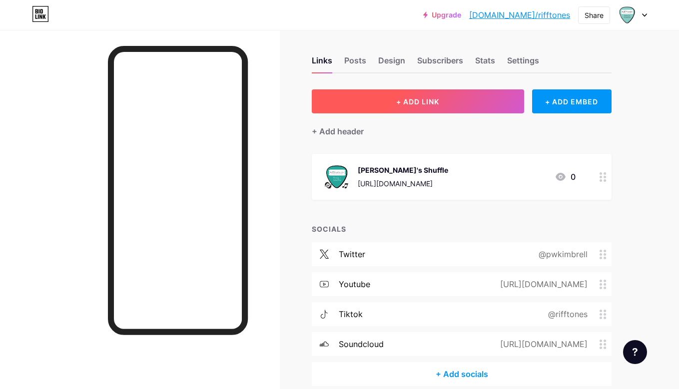
click at [473, 107] on button "+ ADD LINK" at bounding box center [418, 101] width 212 height 24
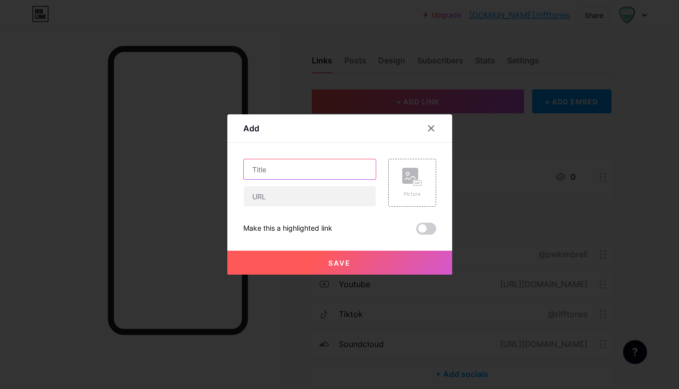
click at [325, 173] on input "text" at bounding box center [310, 169] width 132 height 20
type input "Purple Kitty"
click at [322, 191] on input "text" at bounding box center [310, 196] width 132 height 20
paste input "[URL][DOMAIN_NAME]"
paste input "?ap_id=soundcloud"
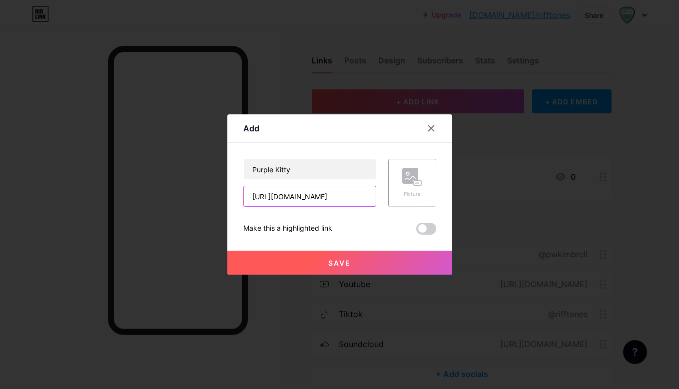
type input "[URL][DOMAIN_NAME]"
click at [408, 182] on rect at bounding box center [410, 176] width 16 height 16
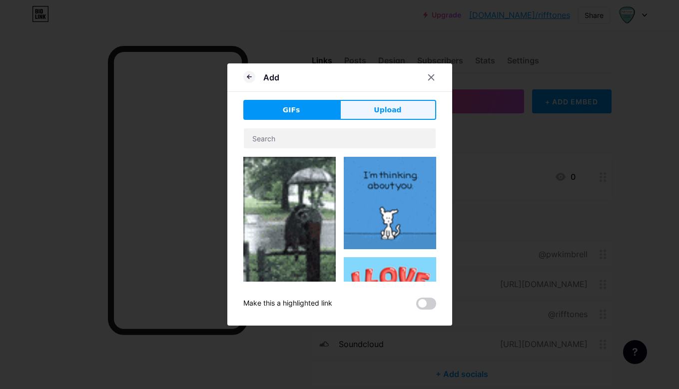
click at [413, 110] on button "Upload" at bounding box center [388, 110] width 96 height 20
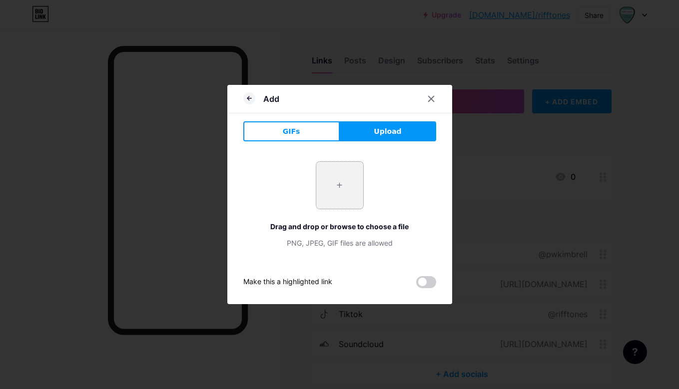
click at [344, 181] on input "file" at bounding box center [339, 185] width 47 height 47
type input "C:\fakepath\rifftones-guitar-ringtones-by-[PERSON_NAME]-purple-kitty-3000x3000p…"
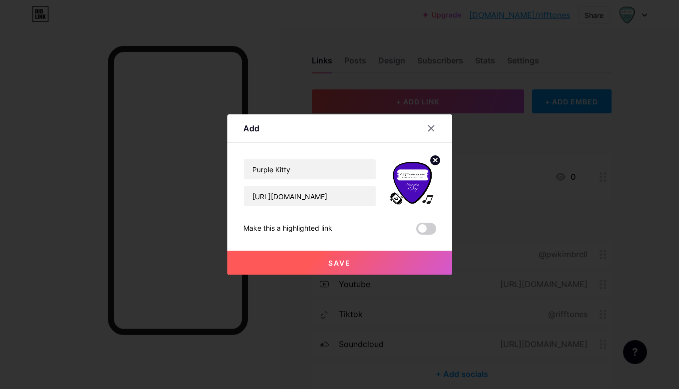
click at [377, 260] on button "Save" at bounding box center [339, 263] width 225 height 24
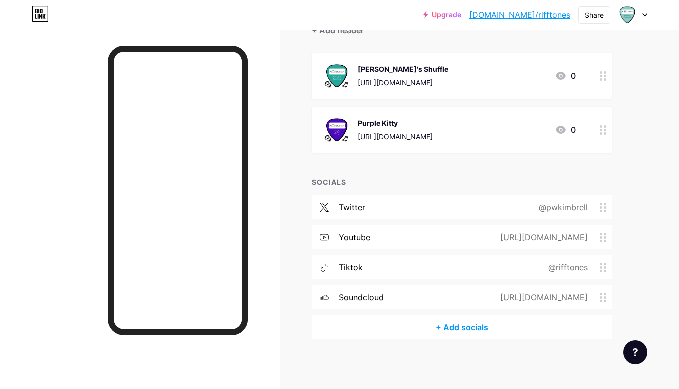
scroll to position [104, 0]
click at [457, 332] on div "+ Add socials" at bounding box center [462, 328] width 300 height 24
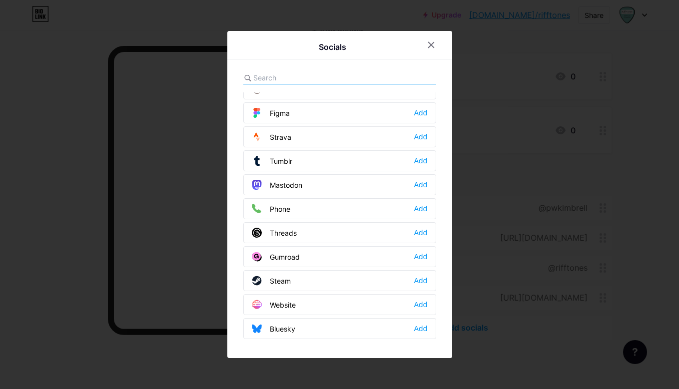
scroll to position [901, 0]
click at [422, 306] on div "Add" at bounding box center [420, 305] width 13 height 10
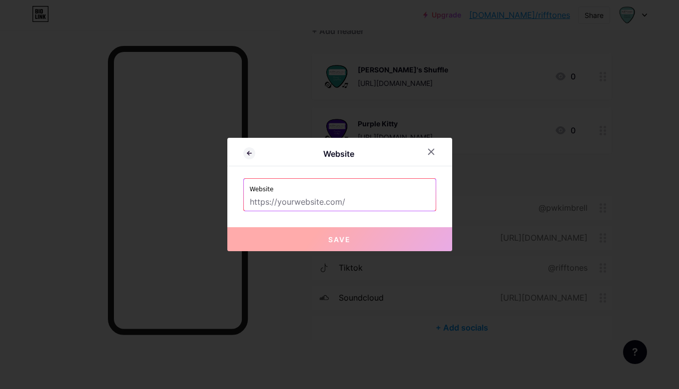
click at [291, 202] on input "text" at bounding box center [340, 202] width 180 height 17
paste input "[URL][DOMAIN_NAME]"
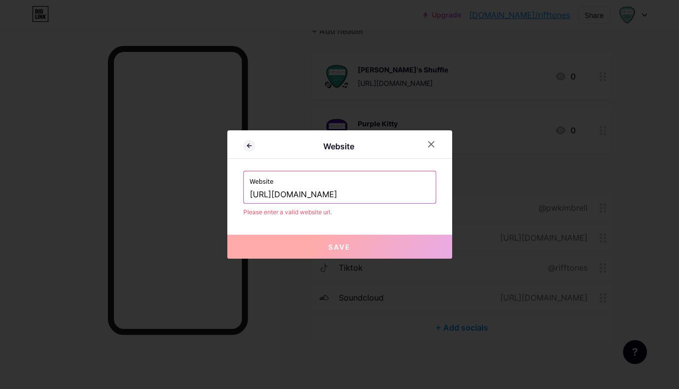
paste input "?ap_id=soundcloud"
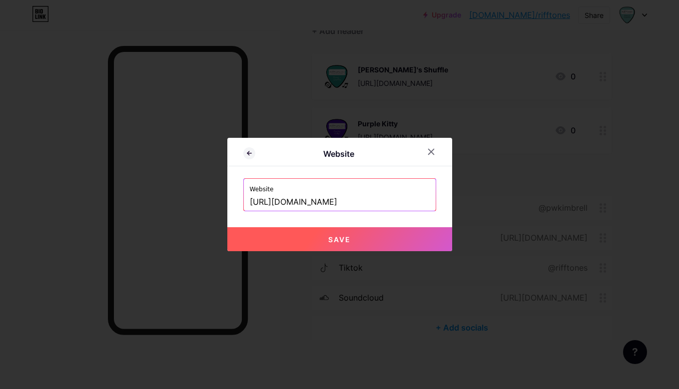
click at [330, 203] on input "[URL][DOMAIN_NAME]" at bounding box center [340, 202] width 180 height 17
type input "[URL][DOMAIN_NAME]"
click at [352, 238] on button "Save" at bounding box center [339, 239] width 225 height 24
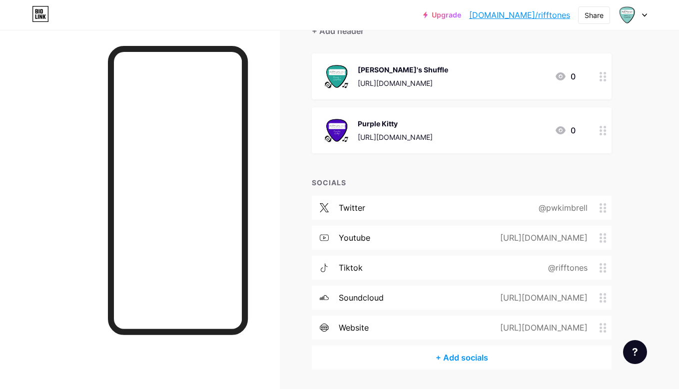
click at [604, 75] on icon at bounding box center [603, 76] width 7 height 9
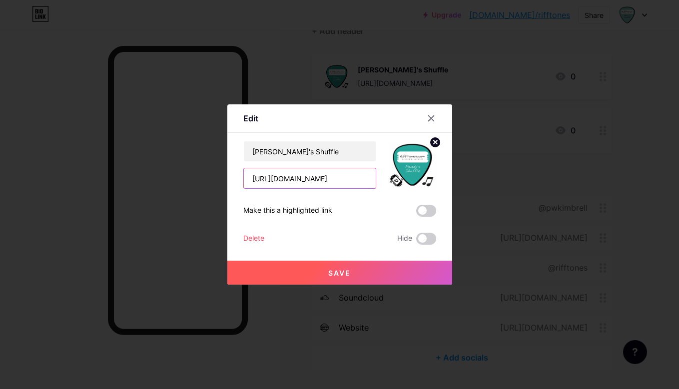
click at [347, 179] on input "[URL][DOMAIN_NAME]" at bounding box center [310, 178] width 132 height 20
type input "[URL][DOMAIN_NAME]"
click at [355, 272] on button "Save" at bounding box center [339, 273] width 225 height 24
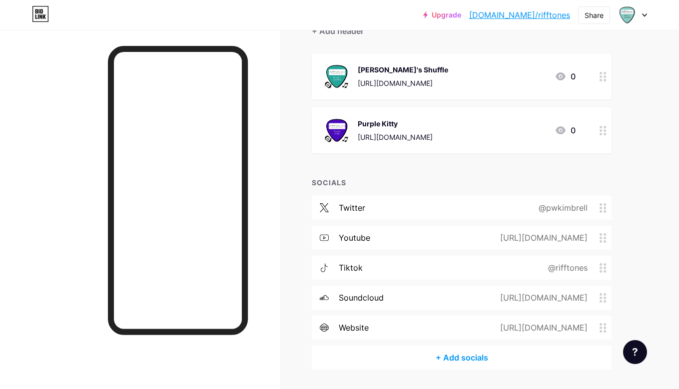
click at [605, 132] on icon at bounding box center [603, 130] width 7 height 9
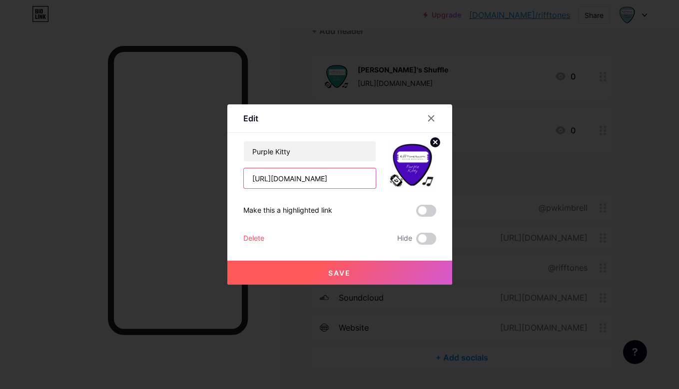
click at [347, 181] on input "[URL][DOMAIN_NAME]" at bounding box center [310, 178] width 132 height 20
type input "[URL][DOMAIN_NAME]"
click at [381, 266] on button "Save" at bounding box center [339, 273] width 225 height 24
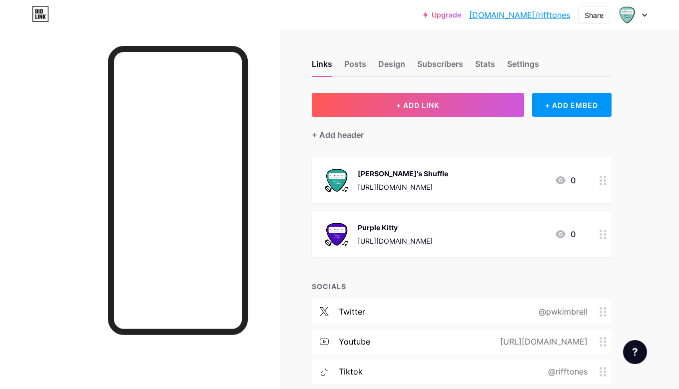
scroll to position [0, 1]
click at [551, 16] on link "[DOMAIN_NAME]/rifftones" at bounding box center [519, 15] width 101 height 12
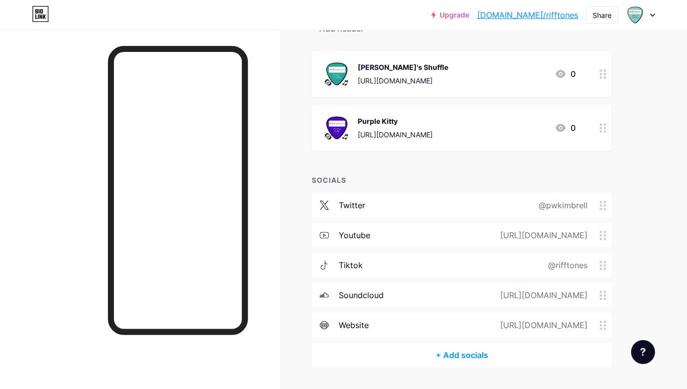
scroll to position [107, 0]
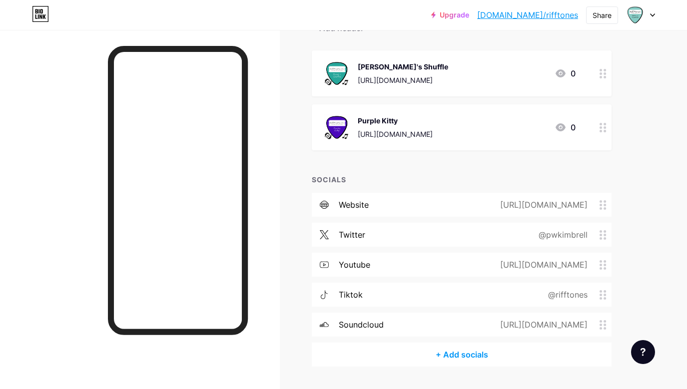
click at [606, 72] on icon at bounding box center [603, 73] width 7 height 9
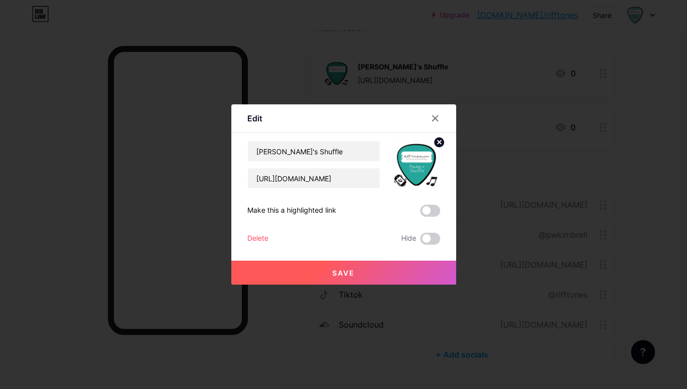
click at [439, 143] on circle at bounding box center [439, 142] width 11 height 11
click at [396, 271] on button "Save" at bounding box center [343, 273] width 225 height 24
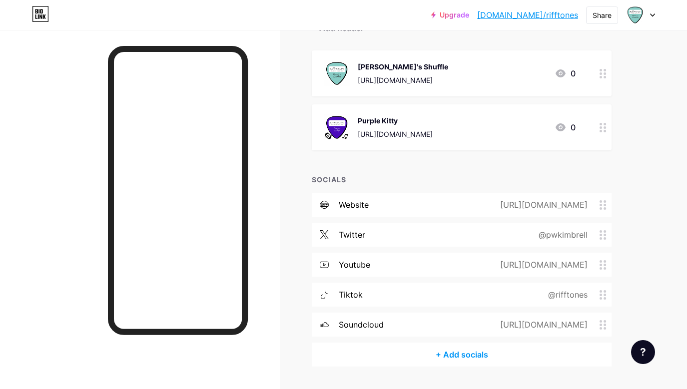
click at [606, 130] on icon at bounding box center [603, 127] width 7 height 9
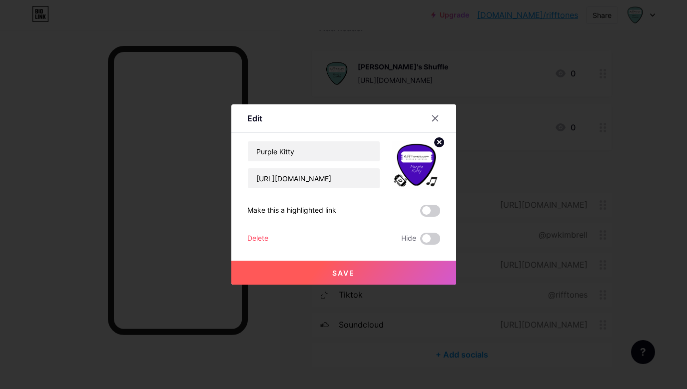
click at [441, 141] on circle at bounding box center [439, 142] width 11 height 11
click at [385, 273] on button "Save" at bounding box center [343, 273] width 225 height 24
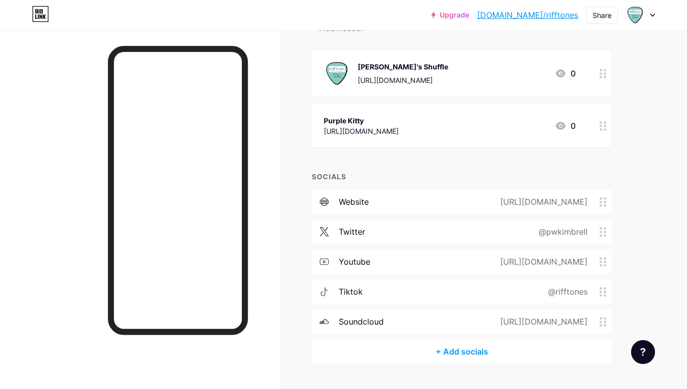
click at [469, 15] on link "Upgrade" at bounding box center [450, 15] width 38 height 8
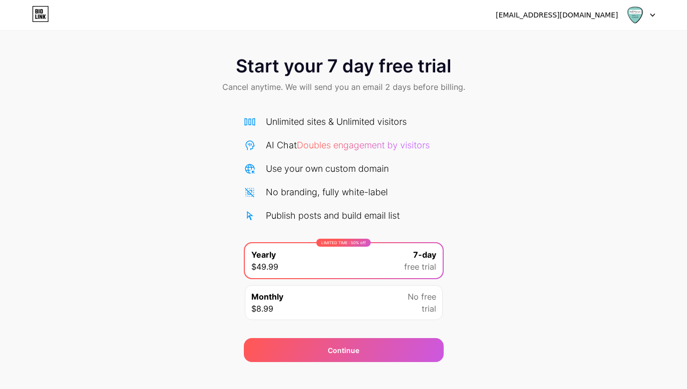
click at [648, 13] on div at bounding box center [640, 15] width 29 height 18
